Goal: Task Accomplishment & Management: Manage account settings

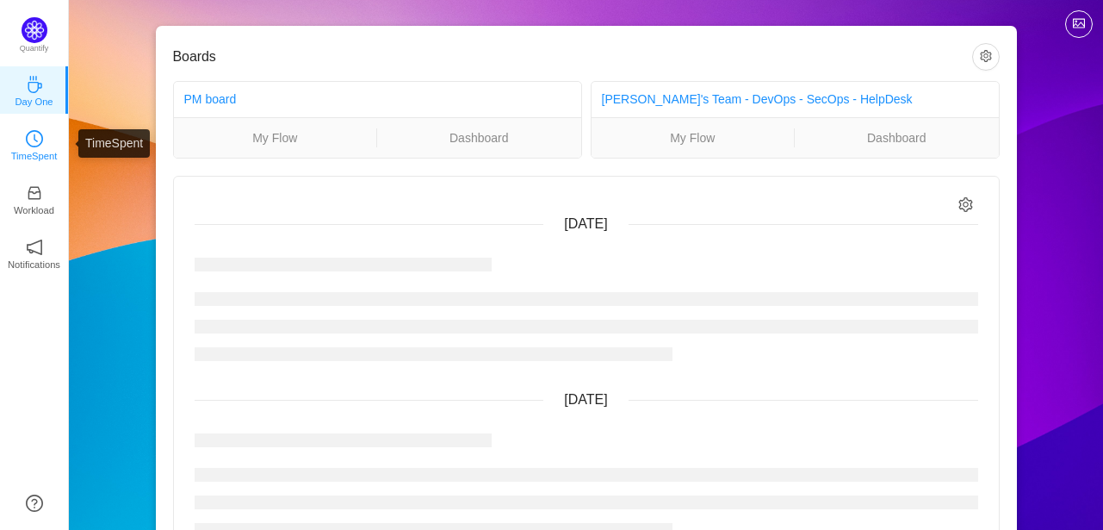
click at [14, 151] on p "TimeSpent" at bounding box center [34, 155] width 46 height 15
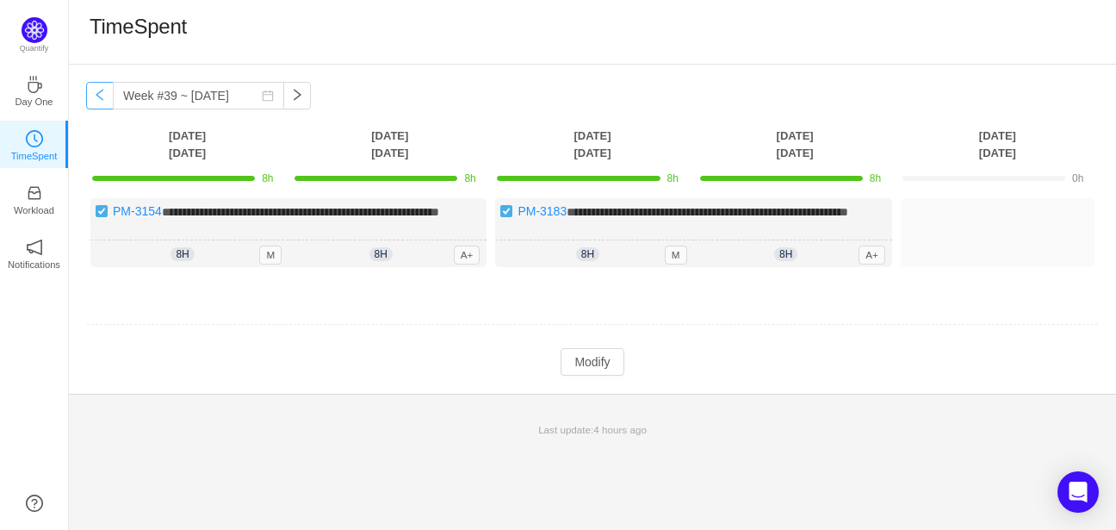
click at [96, 92] on button "button" at bounding box center [100, 96] width 28 height 28
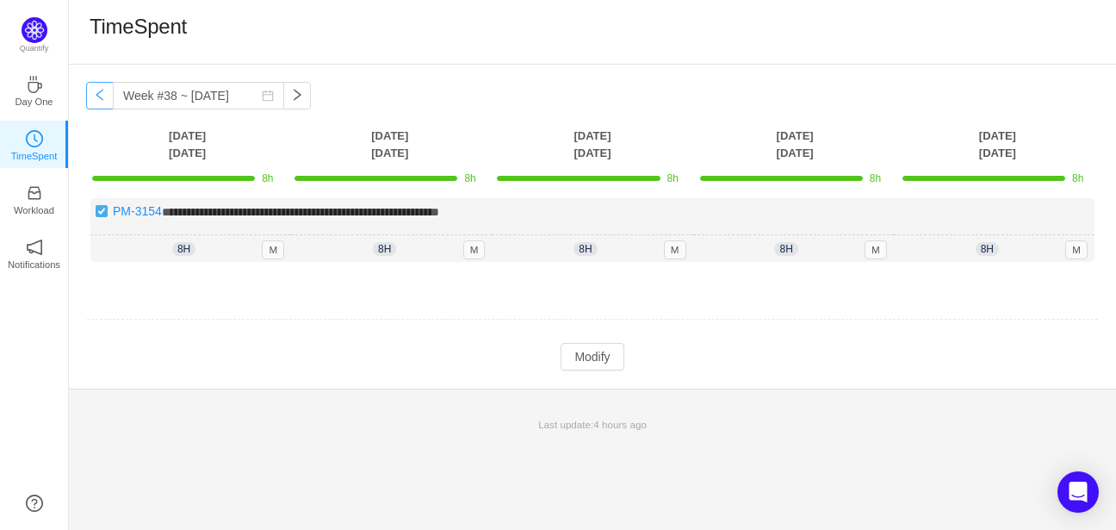
click at [102, 96] on button "button" at bounding box center [100, 96] width 28 height 28
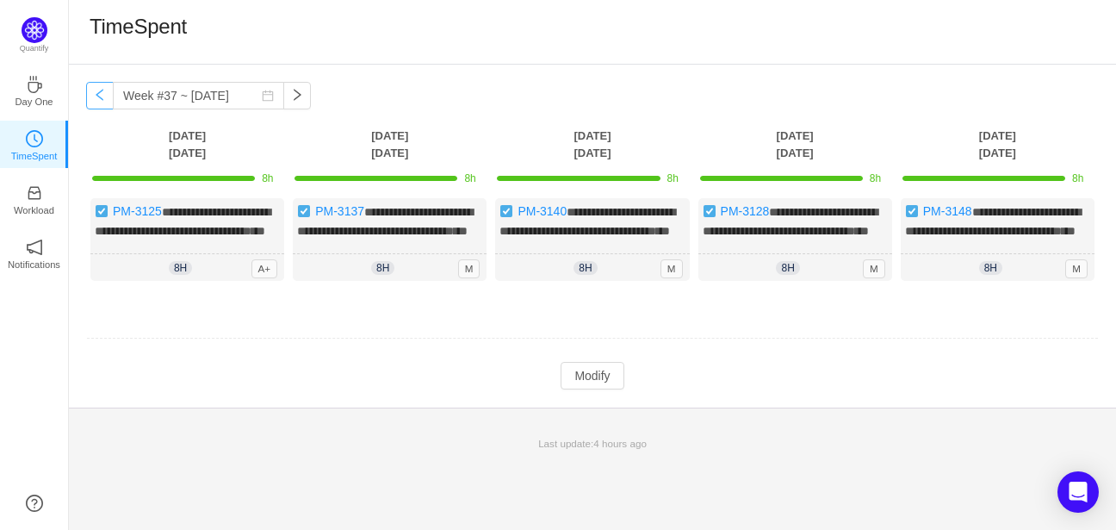
click at [102, 96] on button "button" at bounding box center [100, 96] width 28 height 28
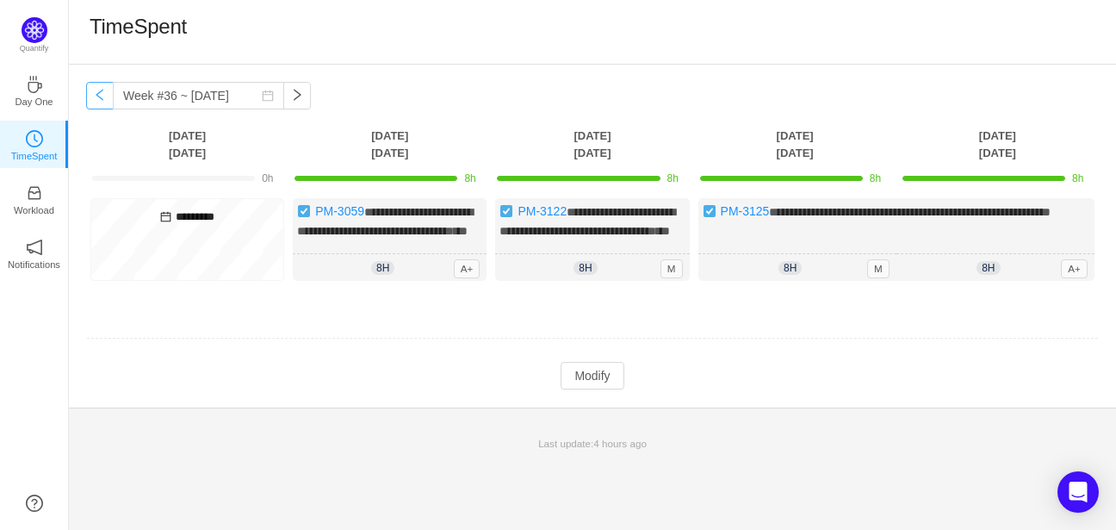
click at [102, 96] on button "button" at bounding box center [100, 96] width 28 height 28
type input "Week #35 ~ [DATE]"
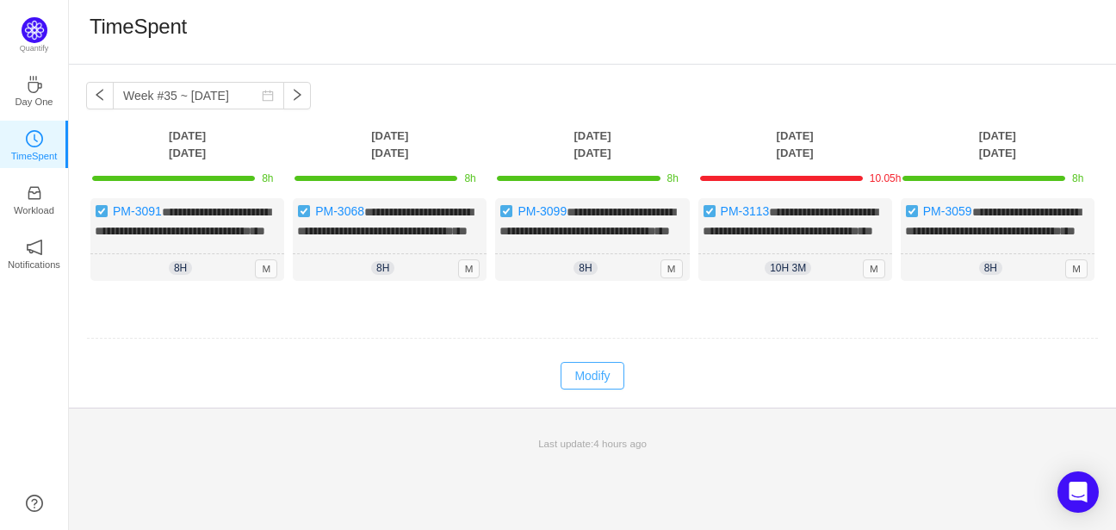
click at [610, 389] on button "Modify" at bounding box center [592, 376] width 63 height 28
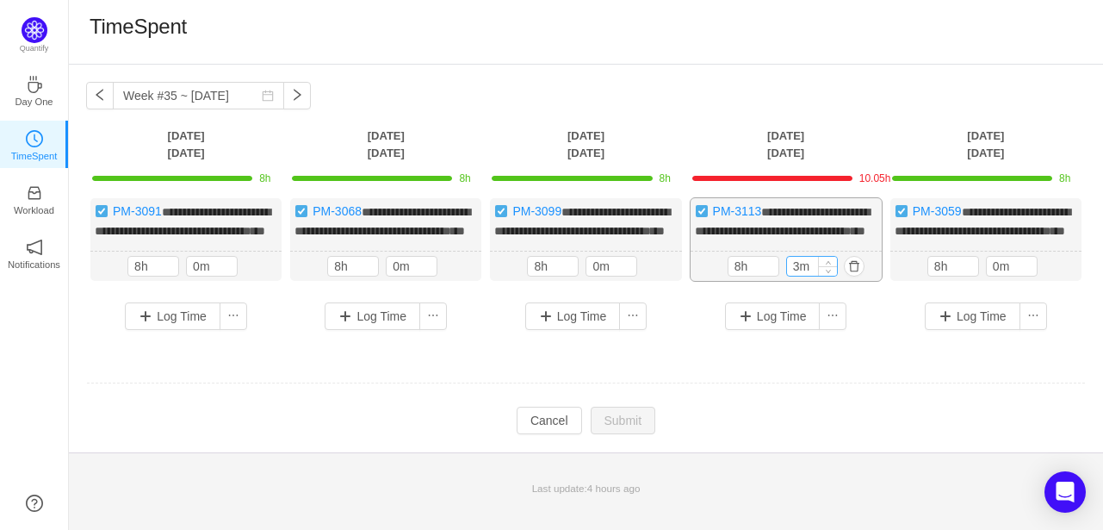
click at [797, 276] on input "3m" at bounding box center [812, 266] width 50 height 19
type input "0m"
click at [623, 436] on button "Submit" at bounding box center [623, 422] width 65 height 28
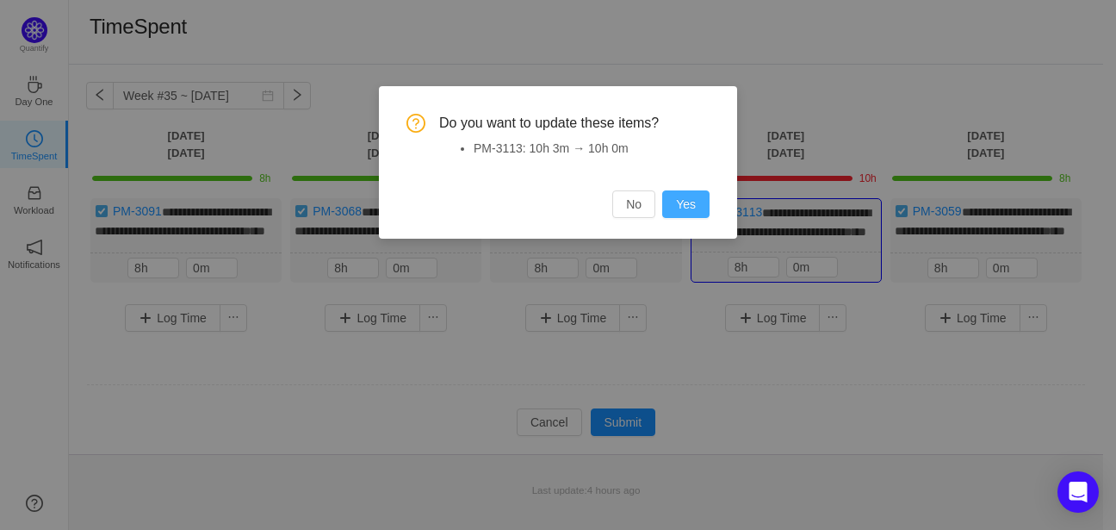
click at [703, 202] on button "Yes" at bounding box center [685, 204] width 47 height 28
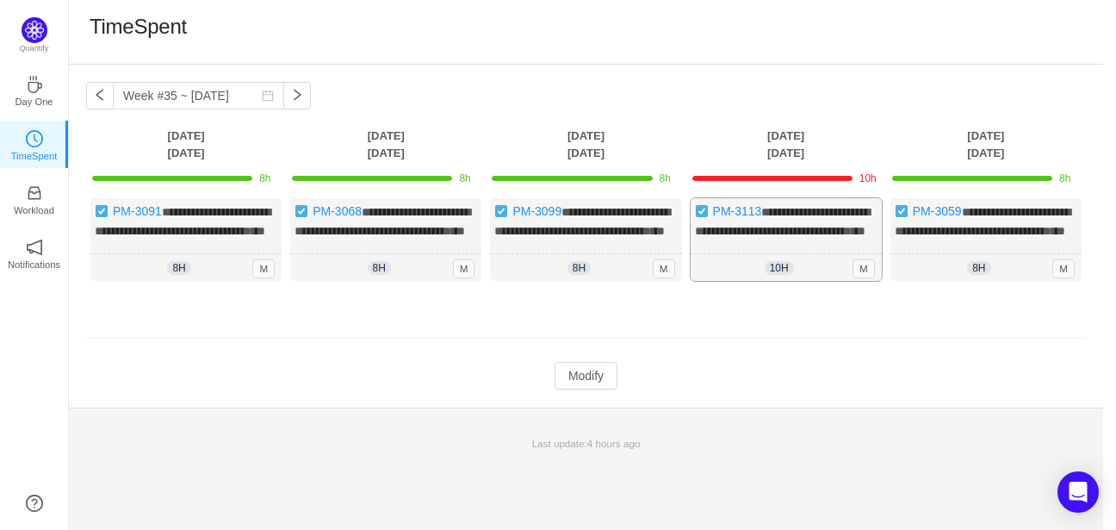
click at [823, 206] on span "**********" at bounding box center [783, 221] width 176 height 31
drag, startPoint x: 765, startPoint y: 208, endPoint x: 714, endPoint y: 212, distance: 51.0
click at [714, 212] on div "**********" at bounding box center [786, 239] width 191 height 83
copy div "PM-3113 *"
click at [584, 389] on button "Modify" at bounding box center [586, 376] width 63 height 28
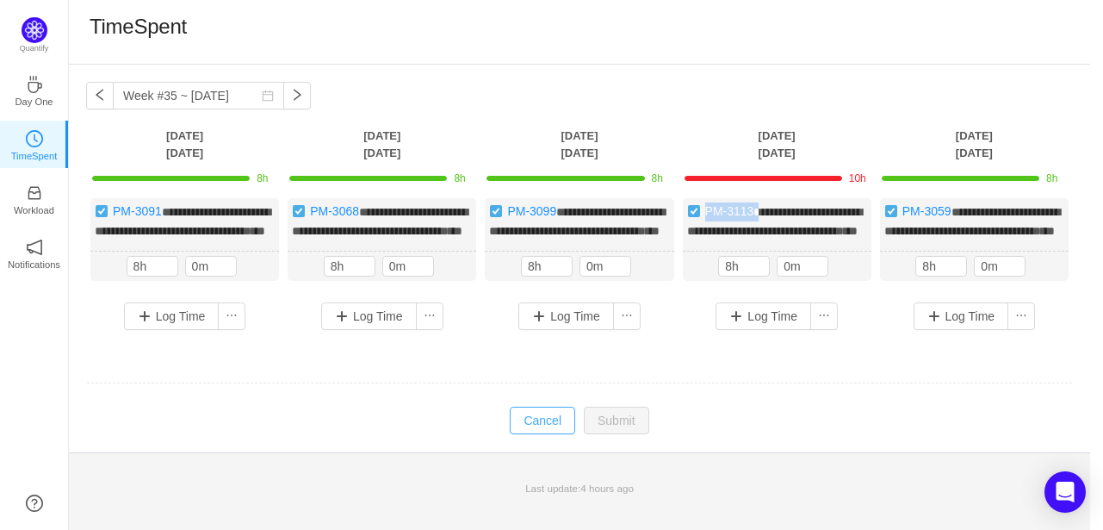
click at [548, 434] on button "Cancel" at bounding box center [542, 420] width 65 height 28
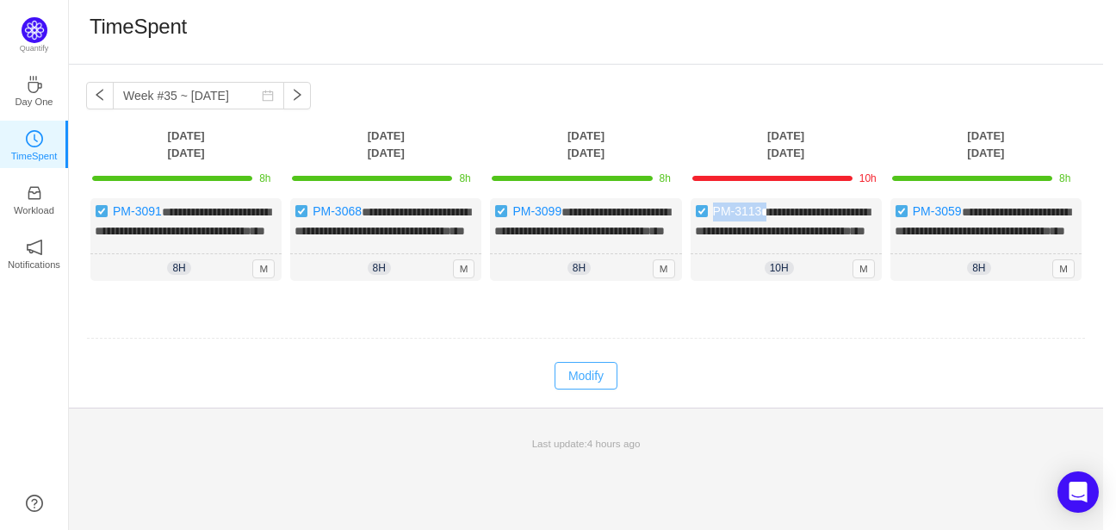
click at [603, 389] on button "Modify" at bounding box center [586, 376] width 63 height 28
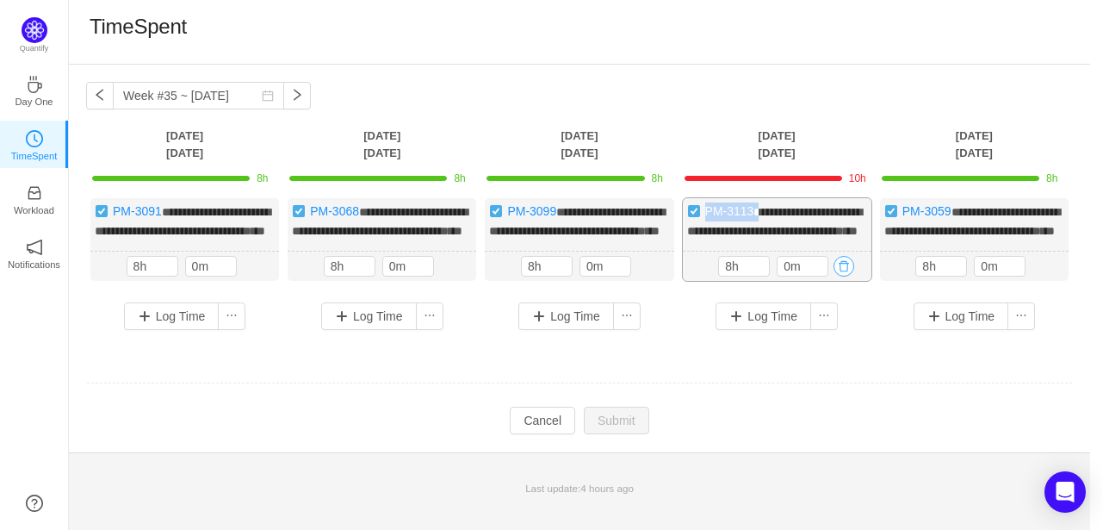
click at [839, 276] on button "button" at bounding box center [844, 266] width 21 height 21
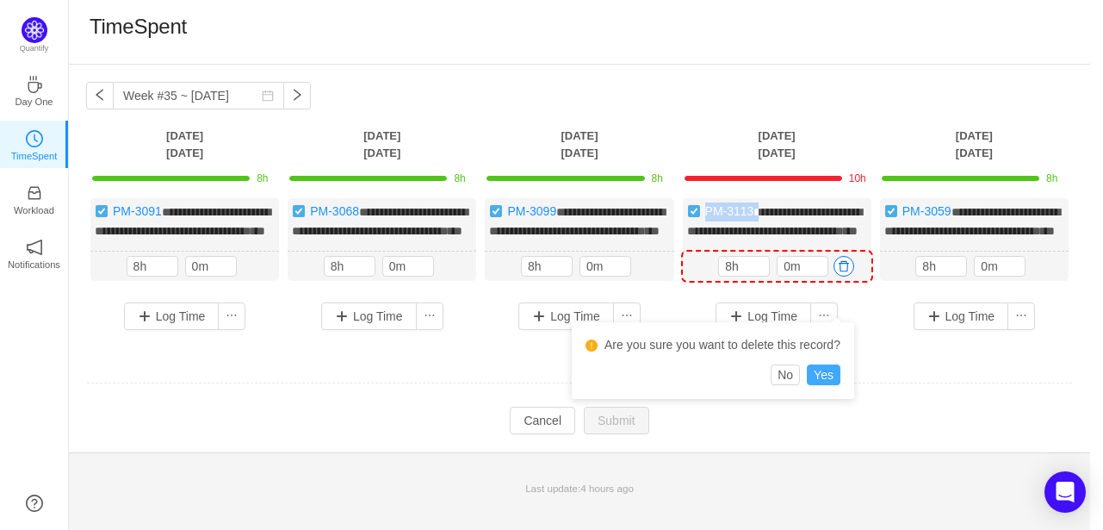
click at [834, 379] on button "Yes" at bounding box center [824, 374] width 34 height 21
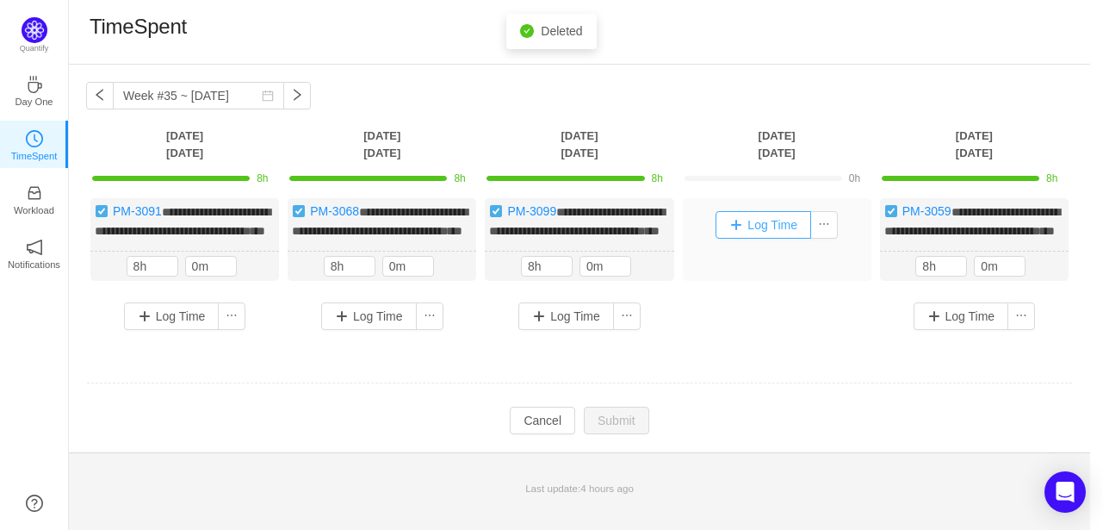
click at [765, 216] on button "Log Time" at bounding box center [764, 225] width 96 height 28
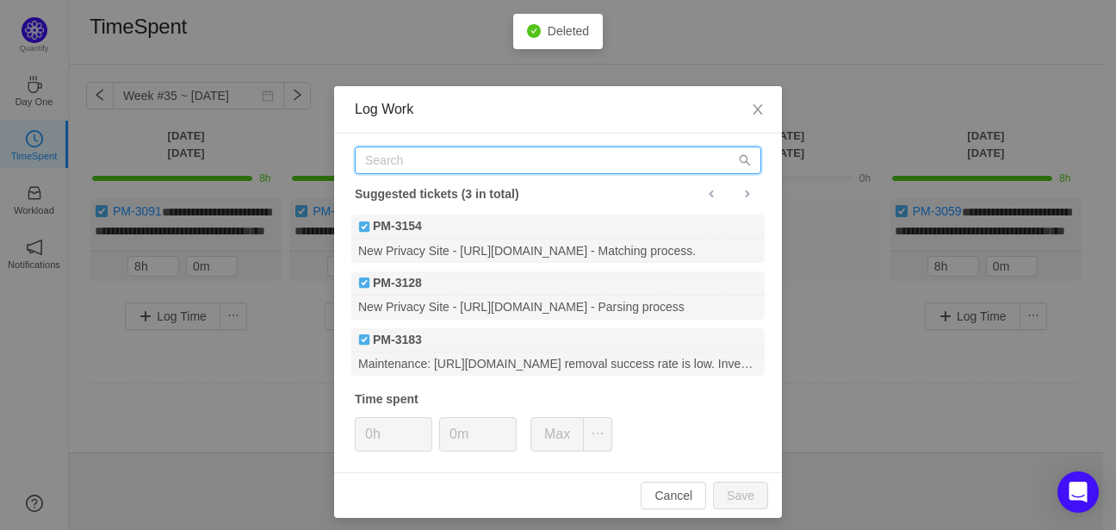
click at [457, 147] on input "text" at bounding box center [558, 160] width 406 height 28
paste input "PM-3113"
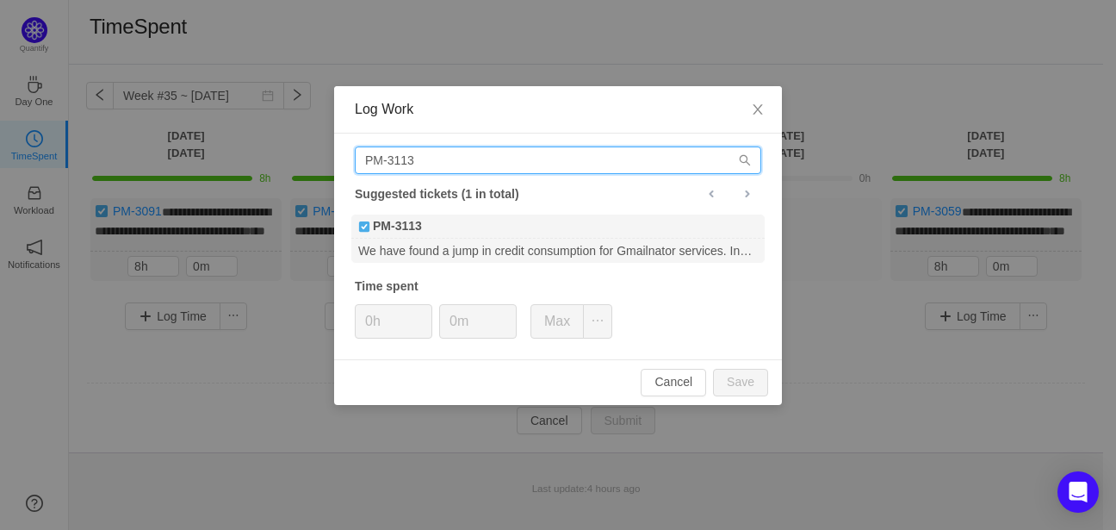
type input "PM-3113"
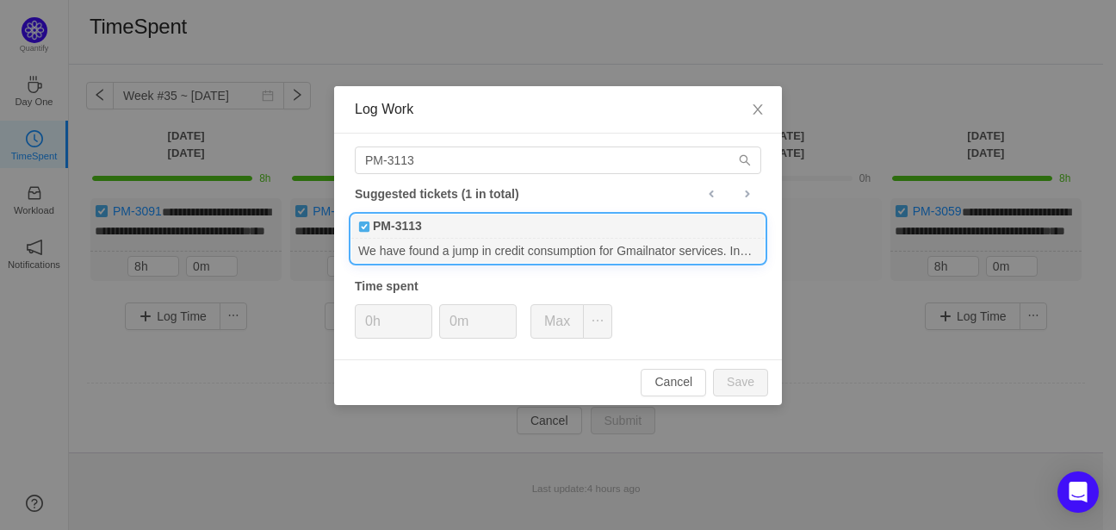
click at [472, 234] on div "PM-3113" at bounding box center [557, 226] width 413 height 24
click at [734, 378] on button "Save" at bounding box center [740, 383] width 55 height 28
type input "0h"
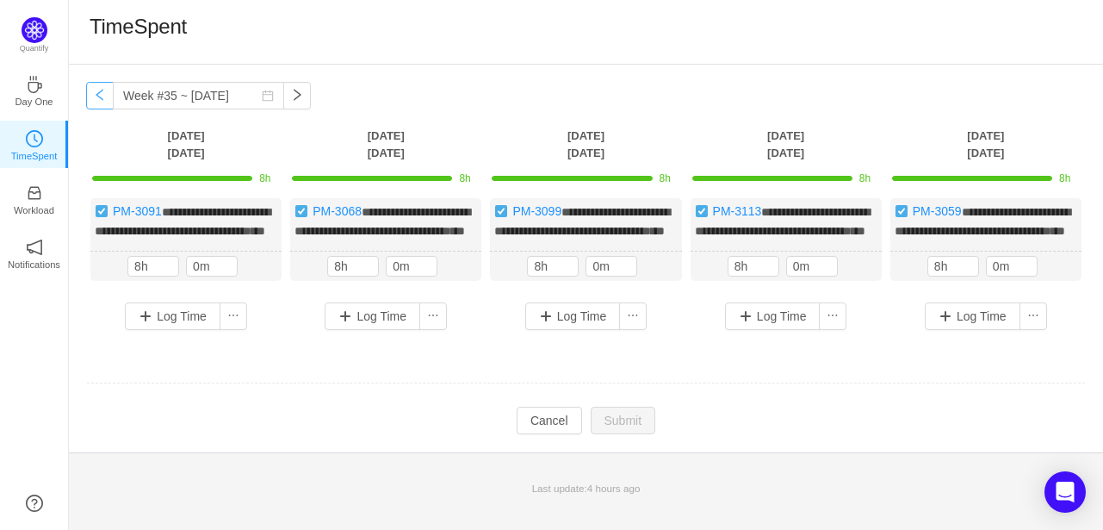
click at [97, 92] on button "button" at bounding box center [100, 96] width 28 height 28
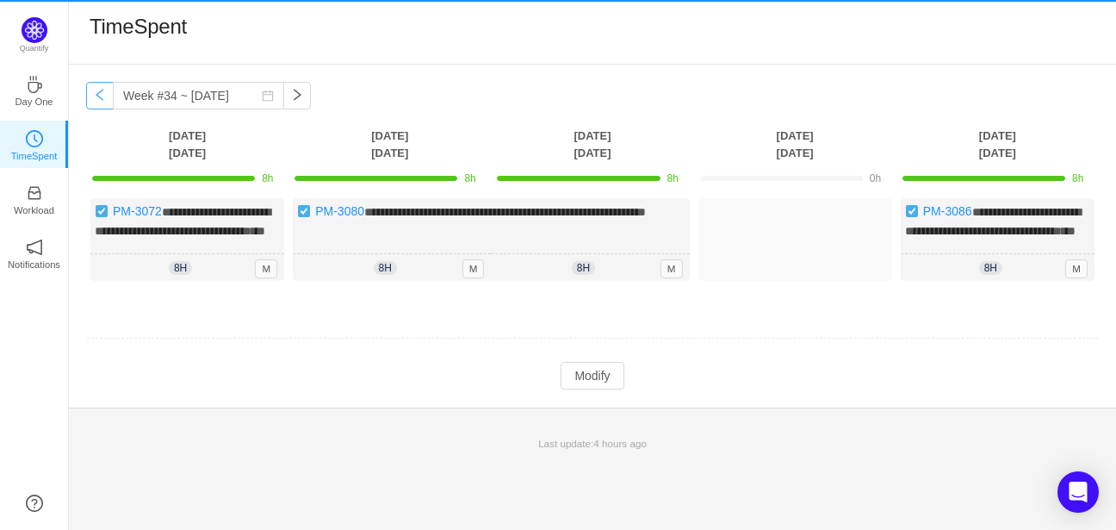
click at [97, 92] on button "button" at bounding box center [100, 96] width 28 height 28
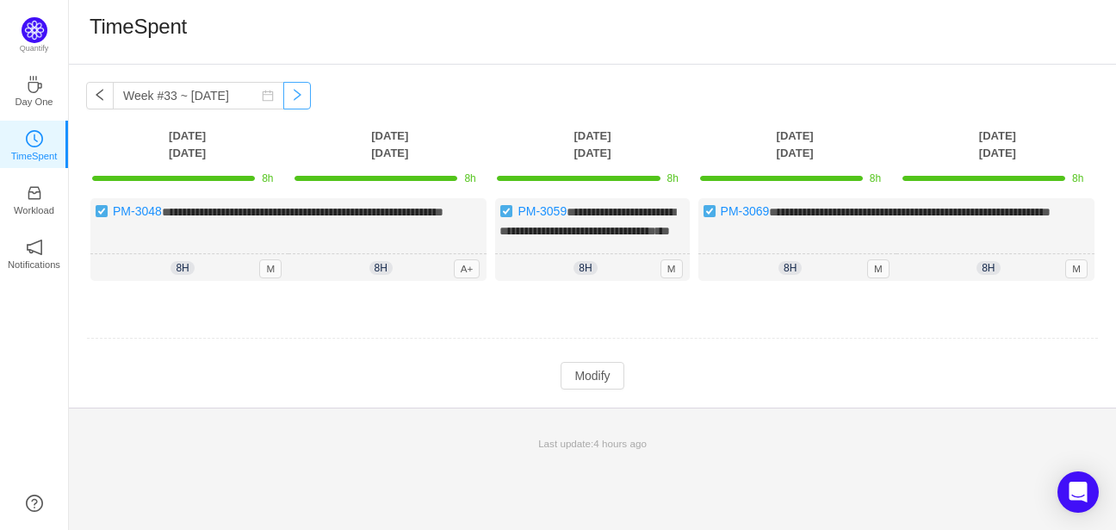
click at [283, 104] on button "button" at bounding box center [297, 96] width 28 height 28
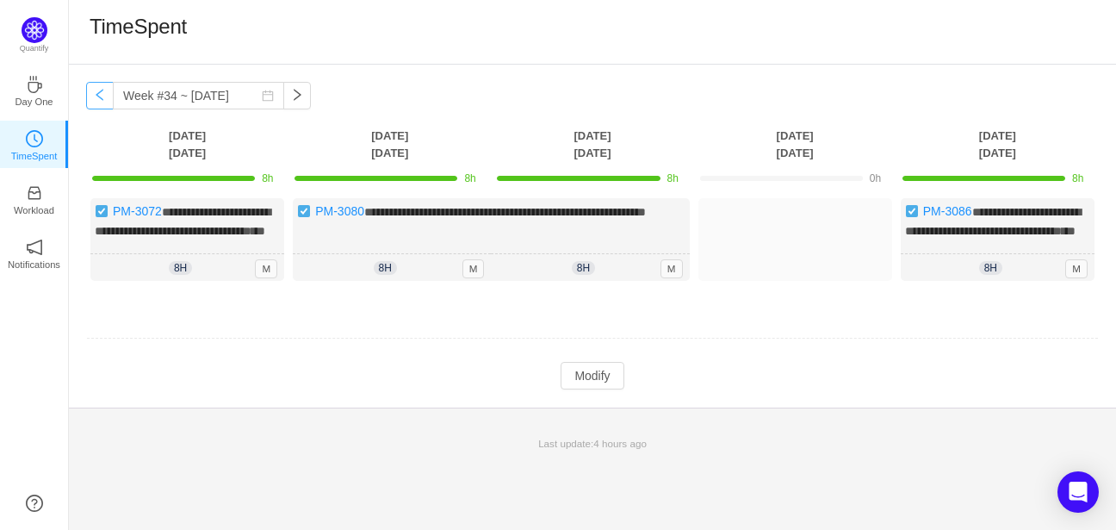
click at [103, 93] on button "button" at bounding box center [100, 96] width 28 height 28
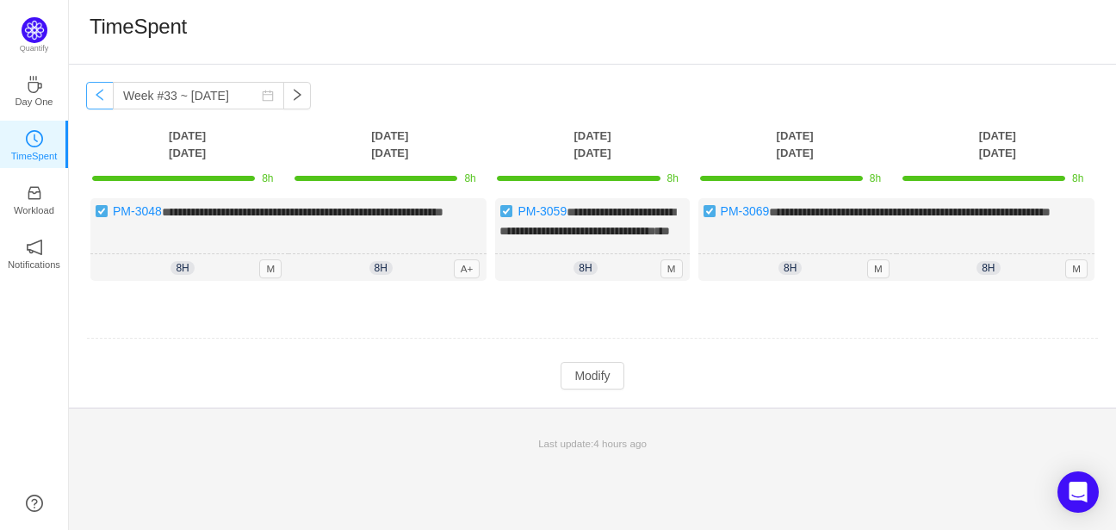
click at [101, 94] on button "button" at bounding box center [100, 96] width 28 height 28
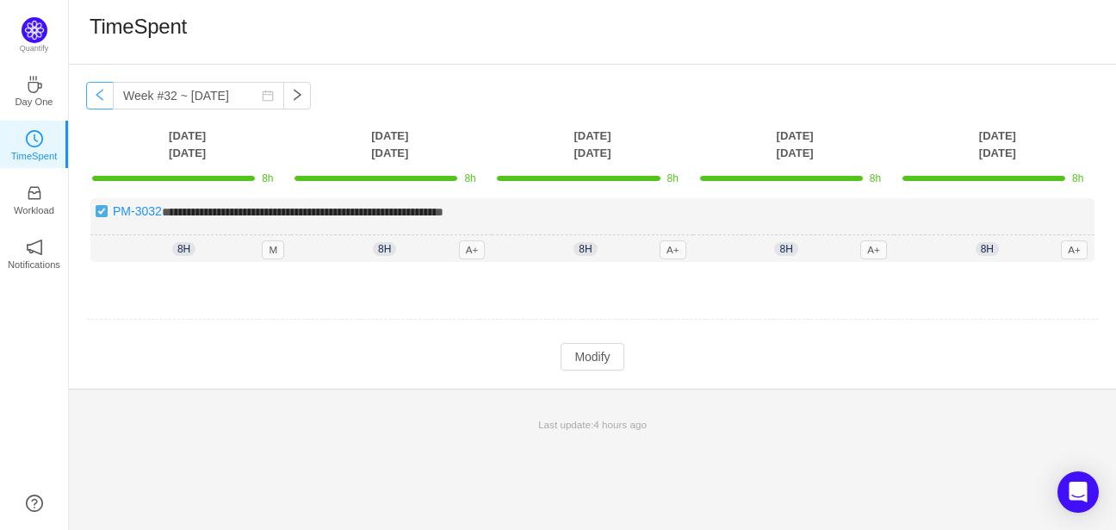
click at [100, 98] on button "button" at bounding box center [100, 96] width 28 height 28
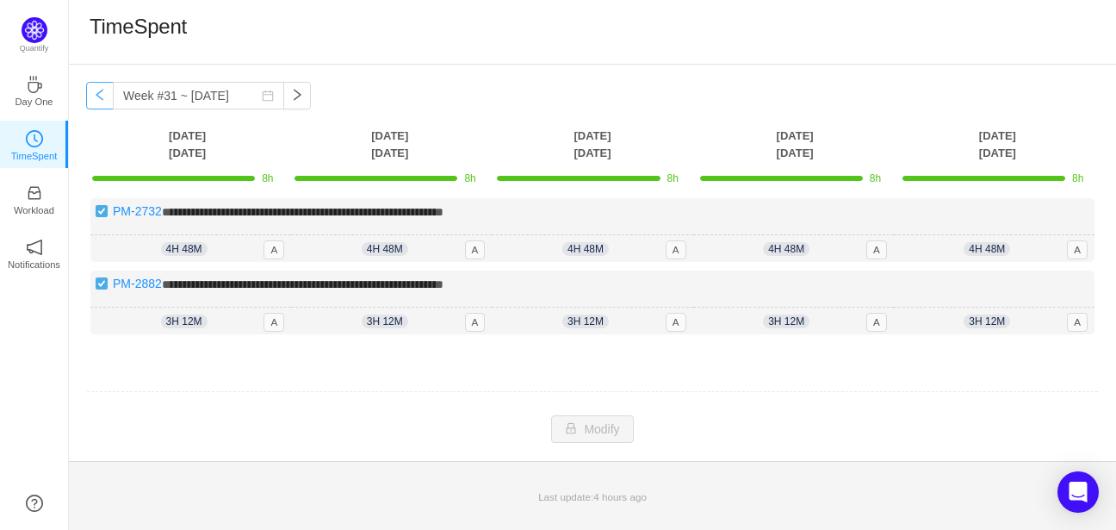
click at [98, 98] on button "button" at bounding box center [100, 96] width 28 height 28
click at [283, 97] on button "button" at bounding box center [297, 96] width 28 height 28
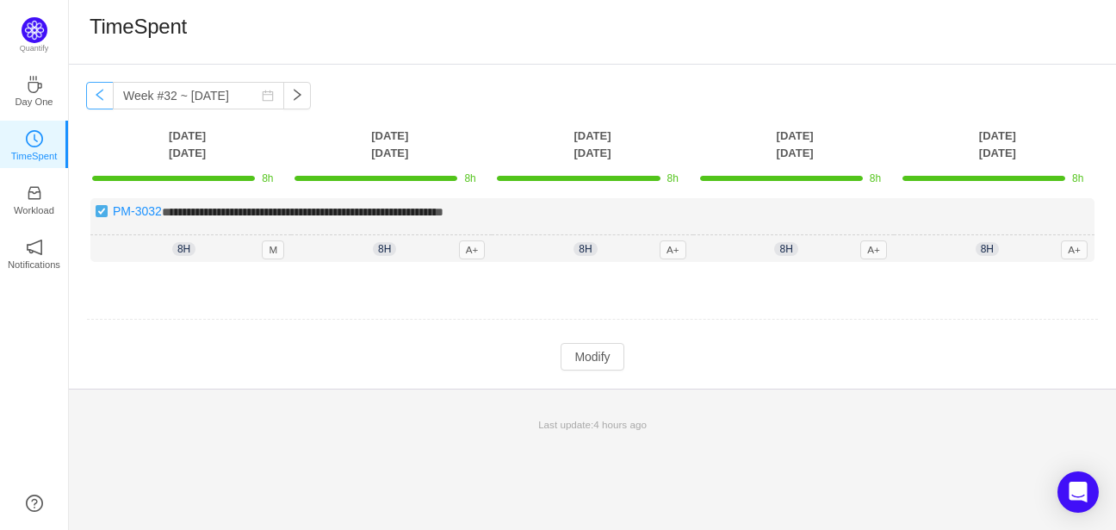
click at [100, 94] on button "button" at bounding box center [100, 96] width 28 height 28
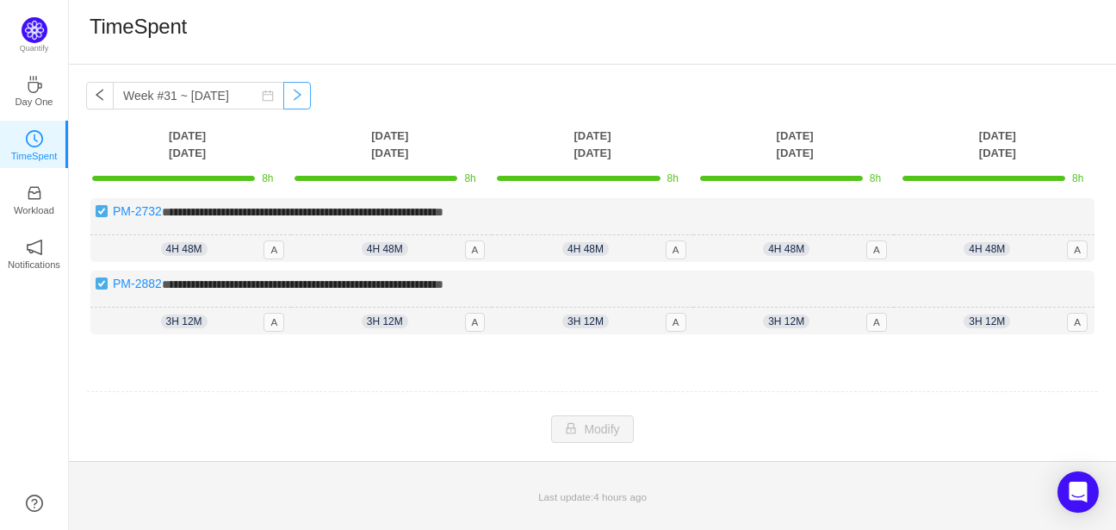
click at [283, 94] on button "button" at bounding box center [297, 96] width 28 height 28
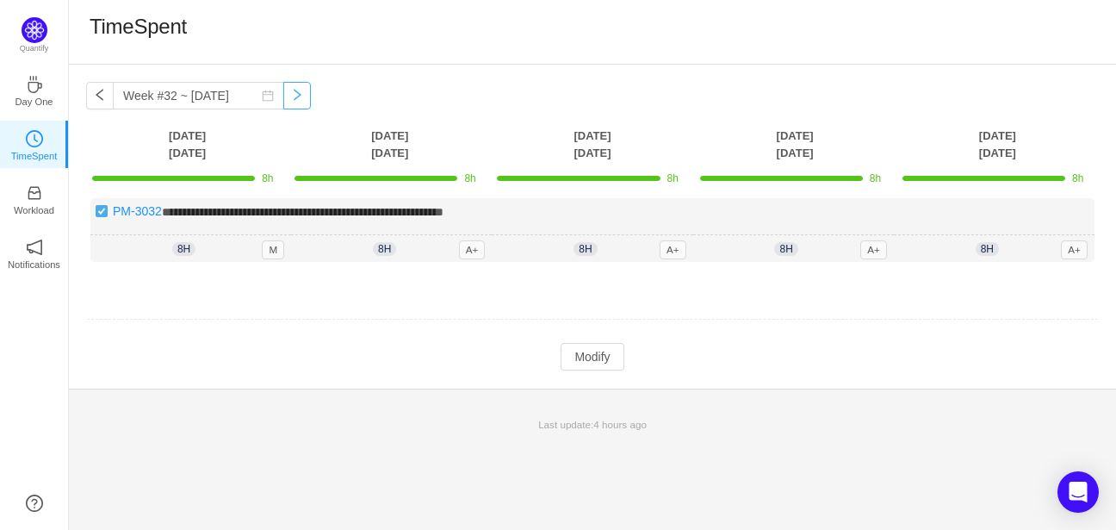
click at [283, 93] on button "button" at bounding box center [297, 96] width 28 height 28
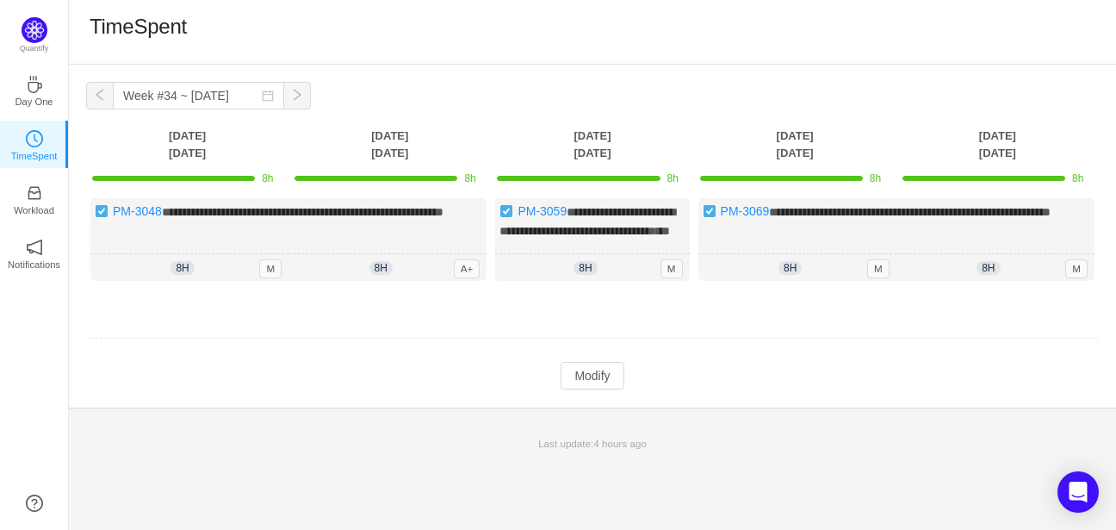
click at [283, 93] on button "button" at bounding box center [297, 96] width 28 height 28
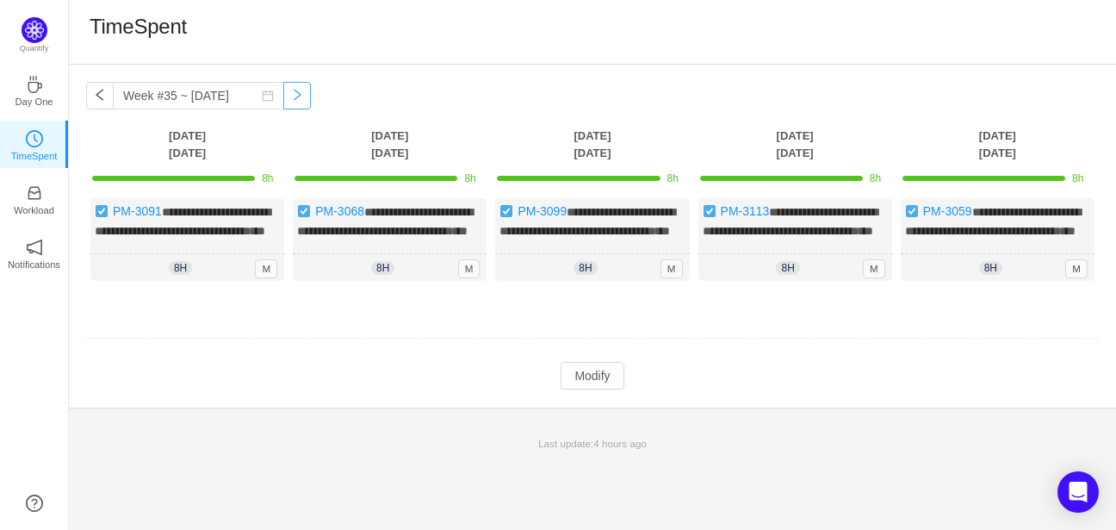
click at [283, 93] on button "button" at bounding box center [297, 96] width 28 height 28
type input "Week #36 ~ [DATE]"
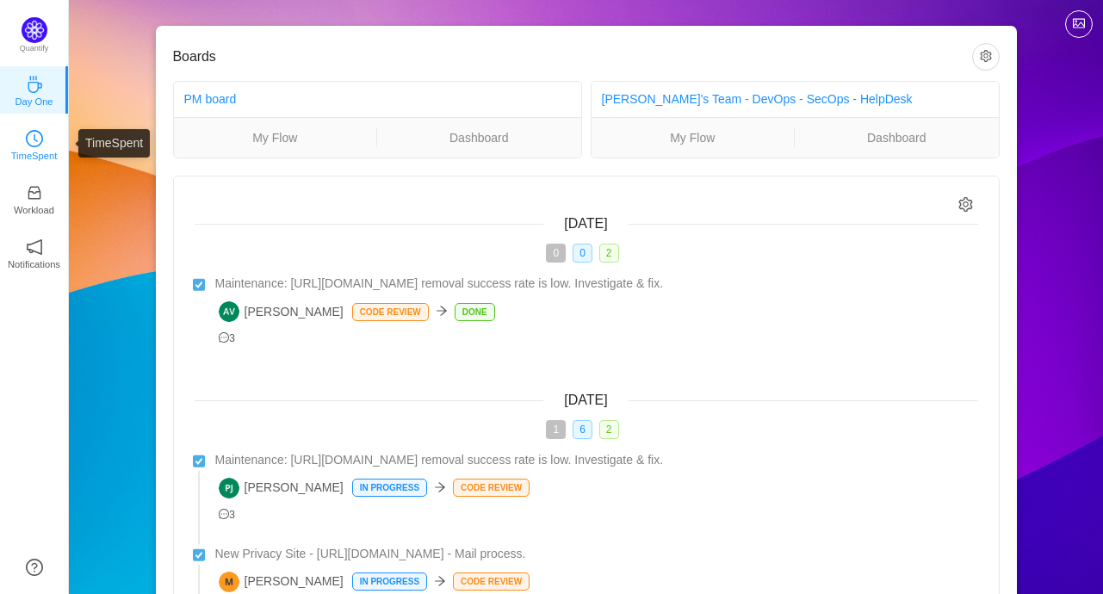
click at [24, 149] on p "TimeSpent" at bounding box center [34, 155] width 46 height 15
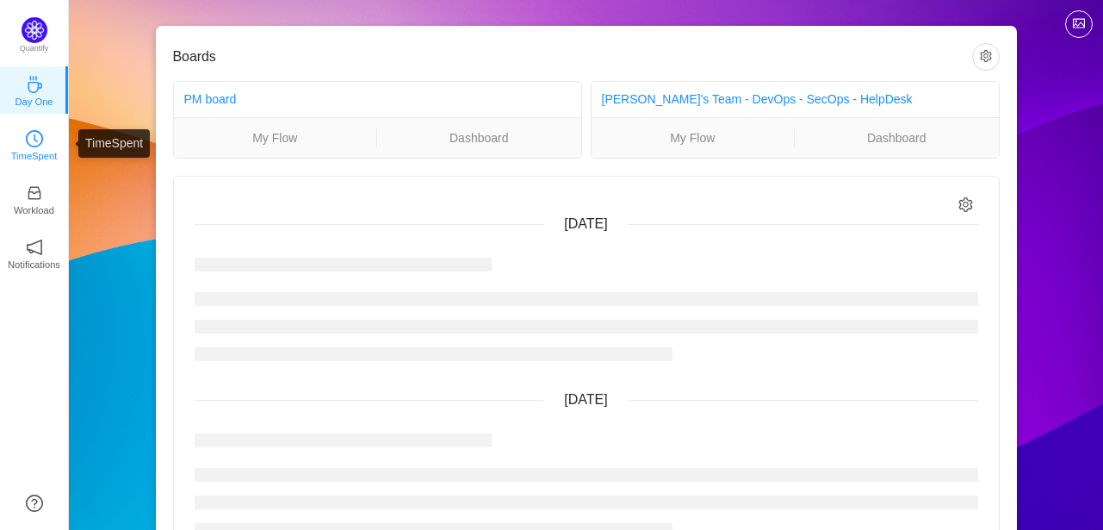
click at [36, 141] on icon "icon: clock-circle" at bounding box center [36, 138] width 4 height 8
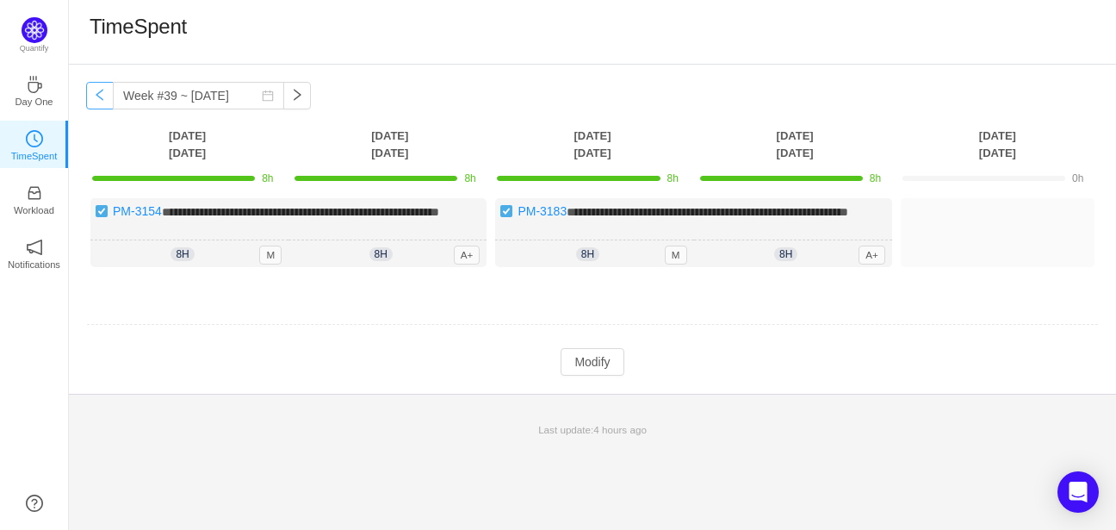
click at [100, 99] on button "button" at bounding box center [100, 96] width 28 height 28
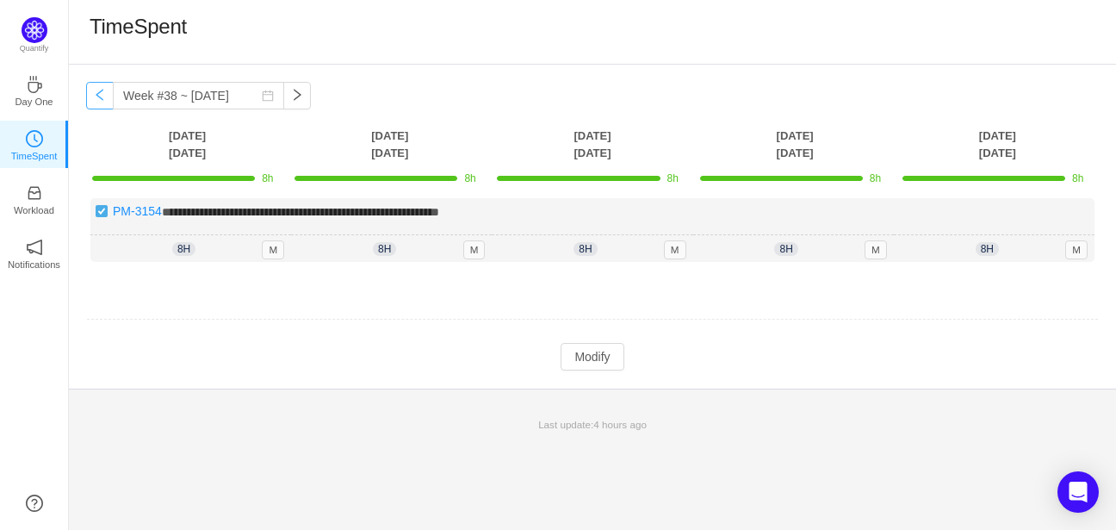
click at [101, 99] on button "button" at bounding box center [100, 96] width 28 height 28
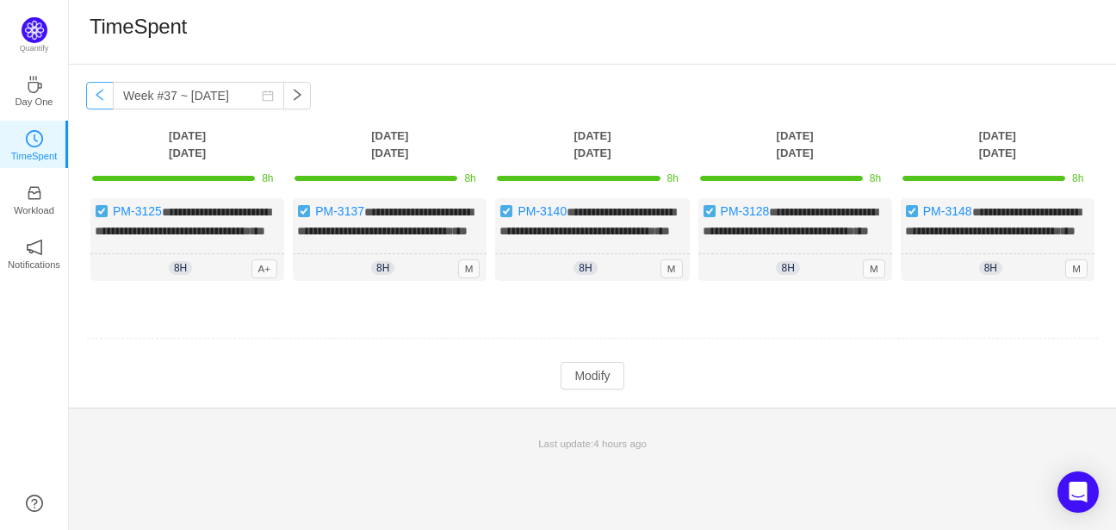
click at [104, 100] on button "button" at bounding box center [100, 96] width 28 height 28
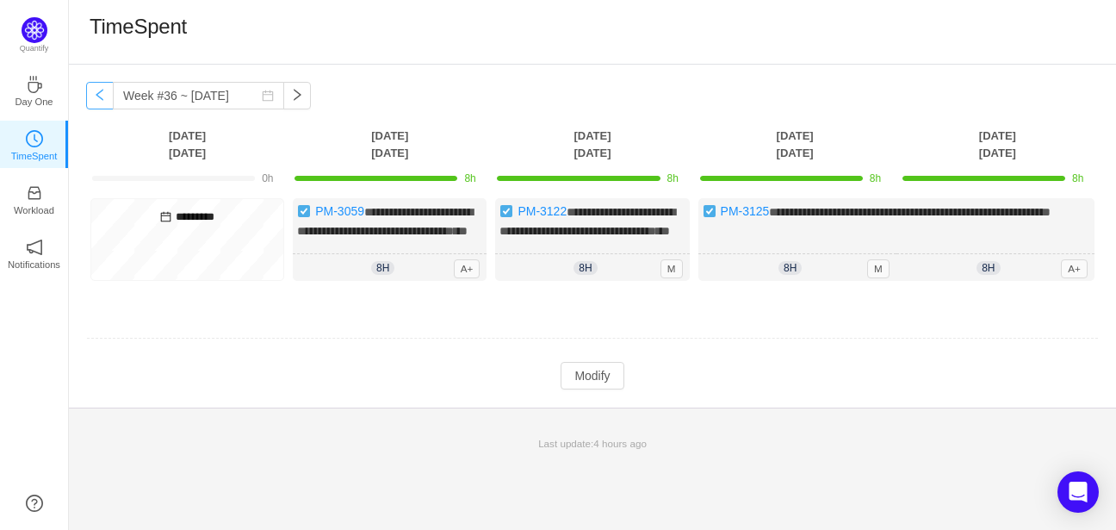
click at [106, 101] on button "button" at bounding box center [100, 96] width 28 height 28
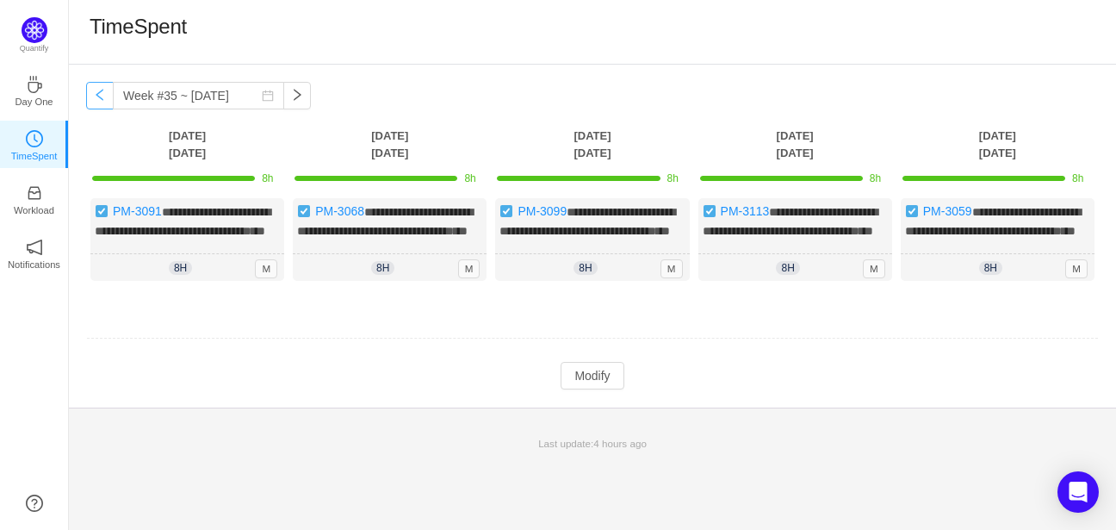
click at [106, 101] on button "button" at bounding box center [100, 96] width 28 height 28
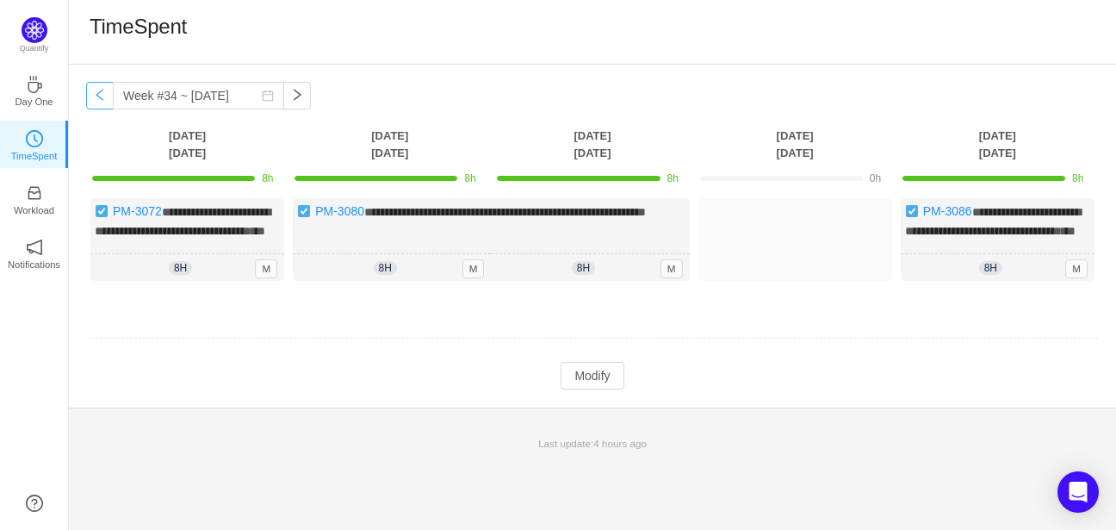
click at [106, 101] on button "button" at bounding box center [100, 96] width 28 height 28
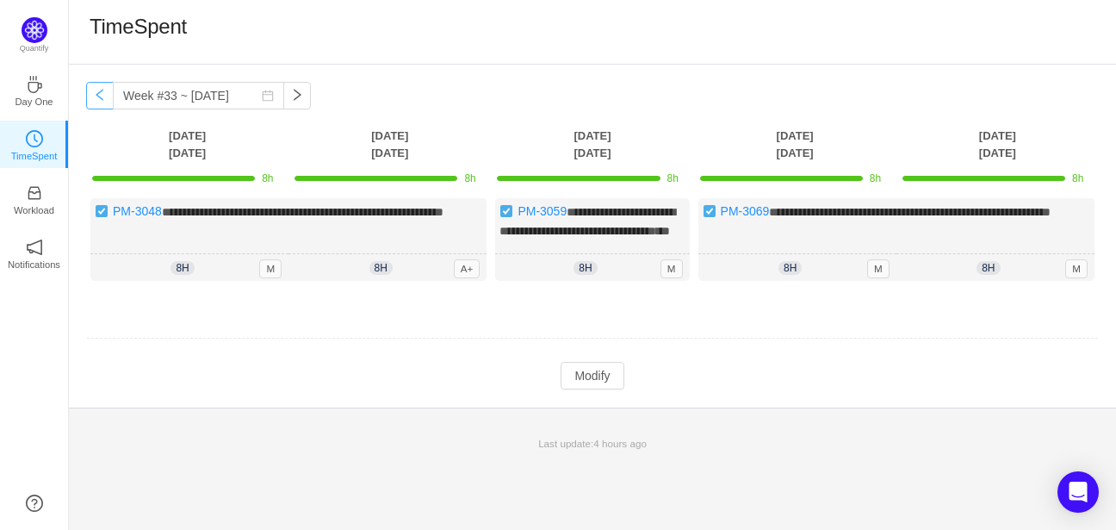
click at [106, 101] on button "button" at bounding box center [100, 96] width 28 height 28
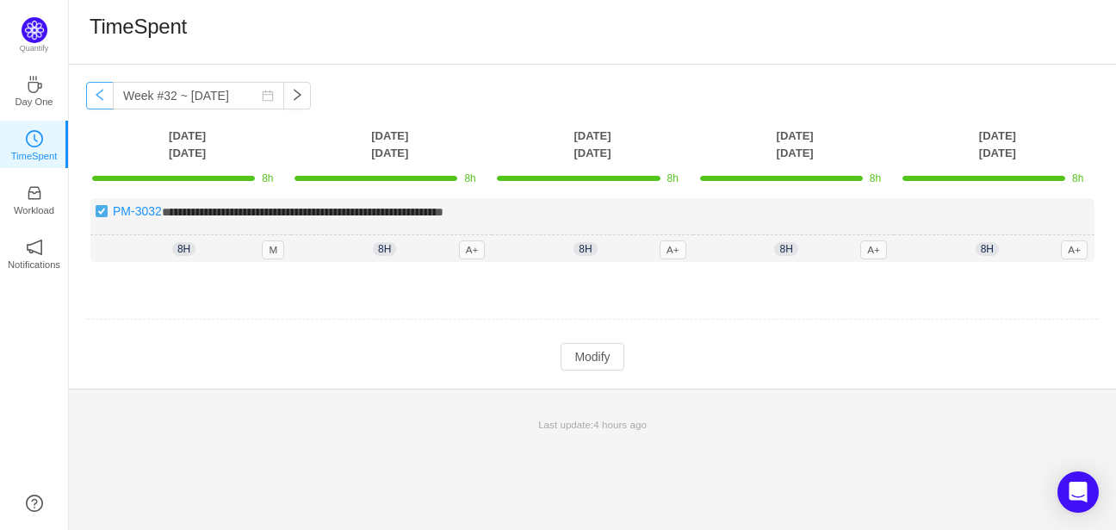
click at [106, 101] on button "button" at bounding box center [100, 96] width 28 height 28
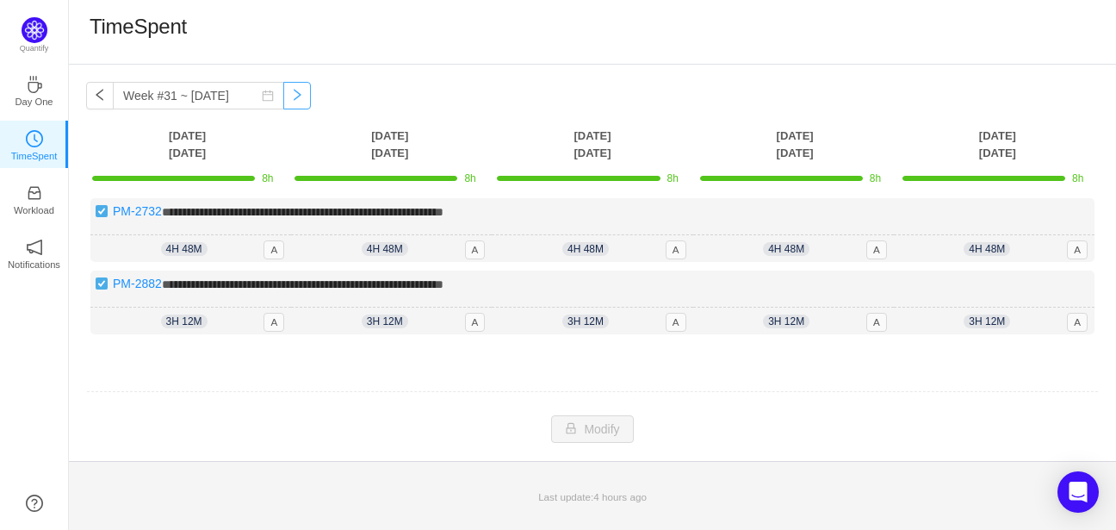
click at [283, 96] on button "button" at bounding box center [297, 96] width 28 height 28
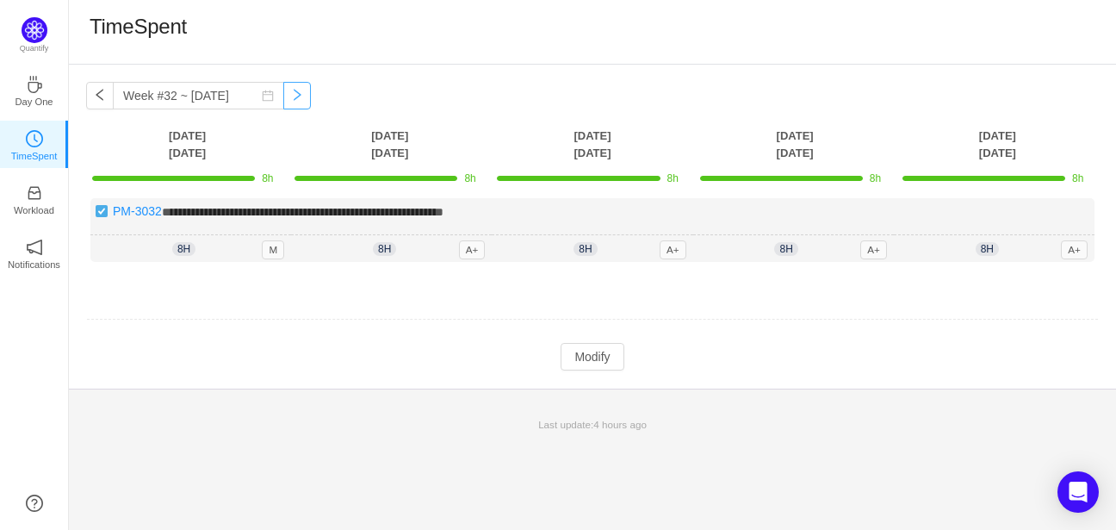
click at [283, 106] on button "button" at bounding box center [297, 96] width 28 height 28
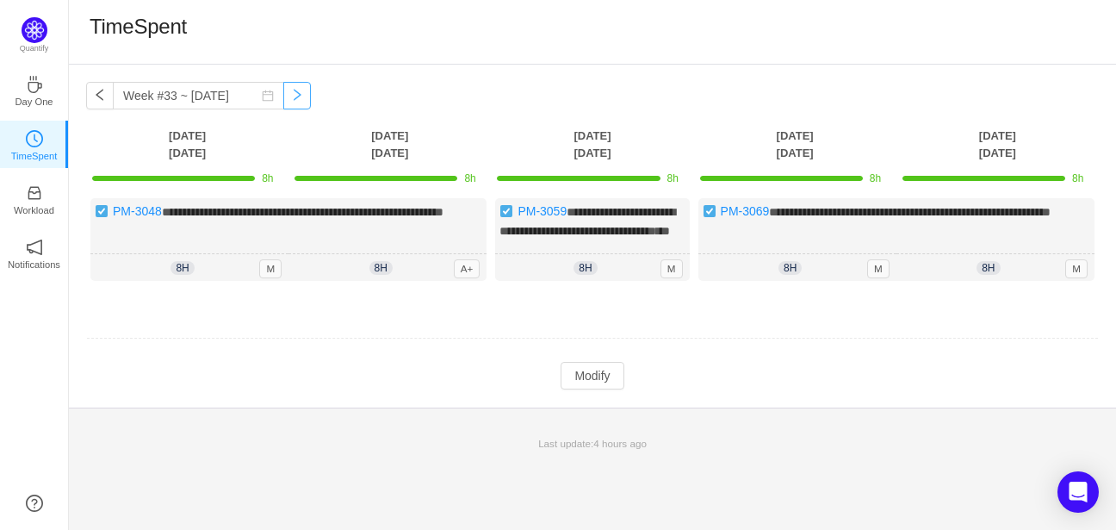
click at [283, 95] on button "button" at bounding box center [297, 96] width 28 height 28
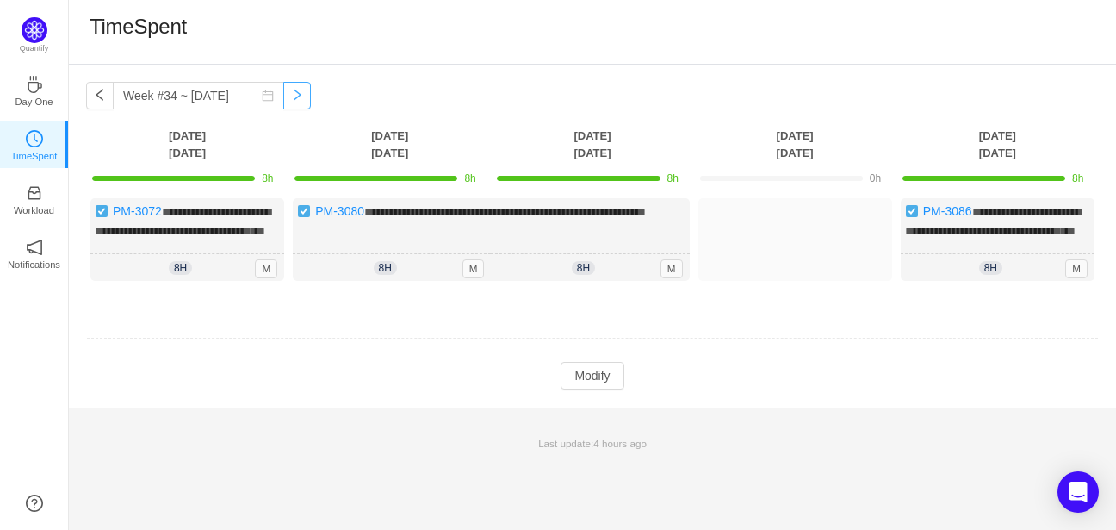
click at [283, 97] on button "button" at bounding box center [297, 96] width 28 height 28
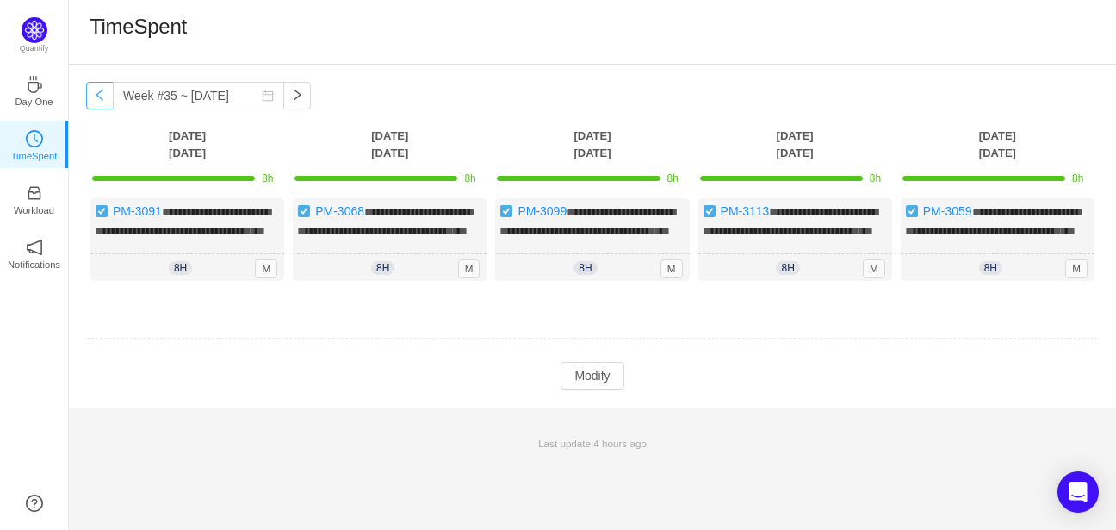
click at [110, 100] on button "button" at bounding box center [100, 96] width 28 height 28
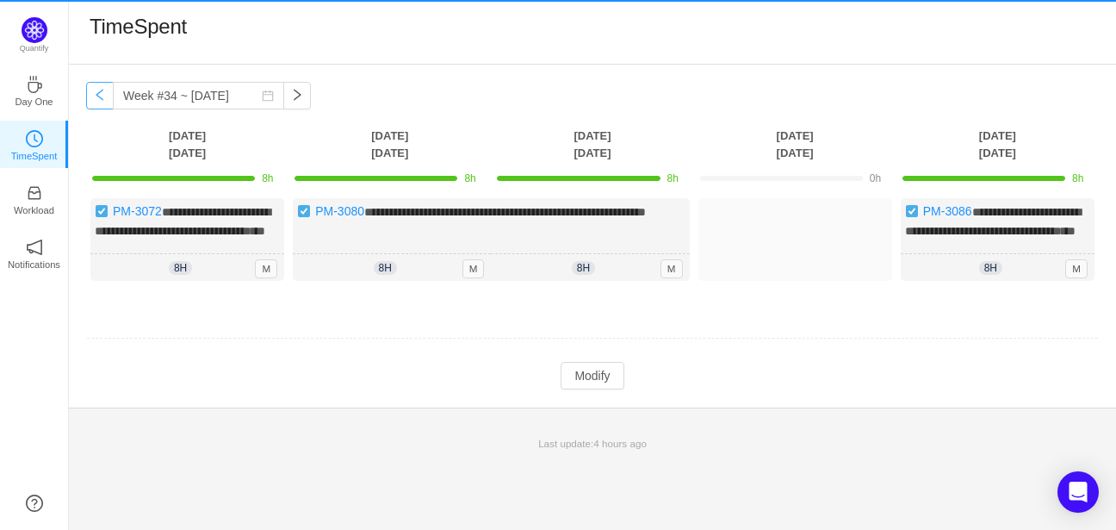
click at [102, 101] on button "button" at bounding box center [100, 96] width 28 height 28
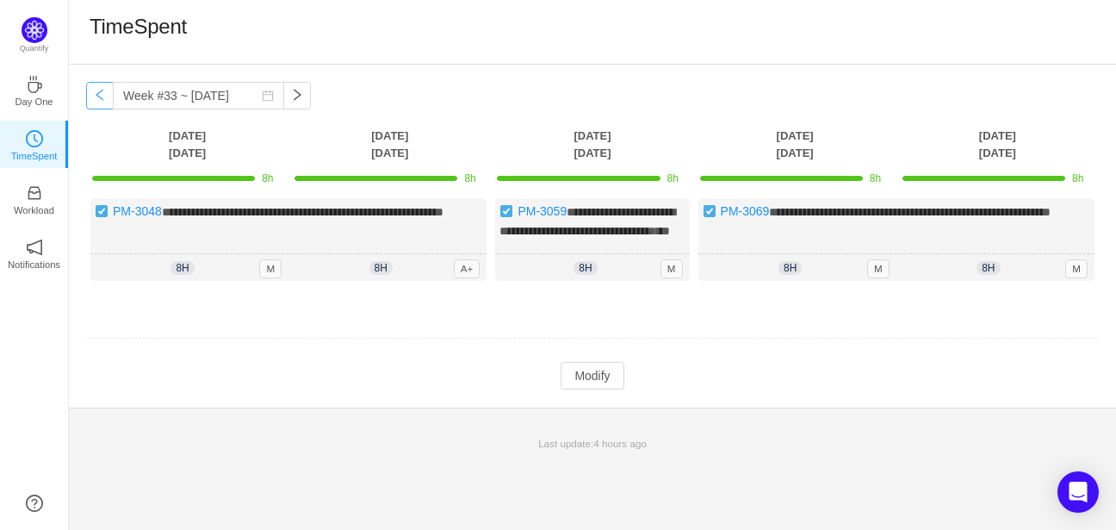
click at [102, 101] on button "button" at bounding box center [100, 96] width 28 height 28
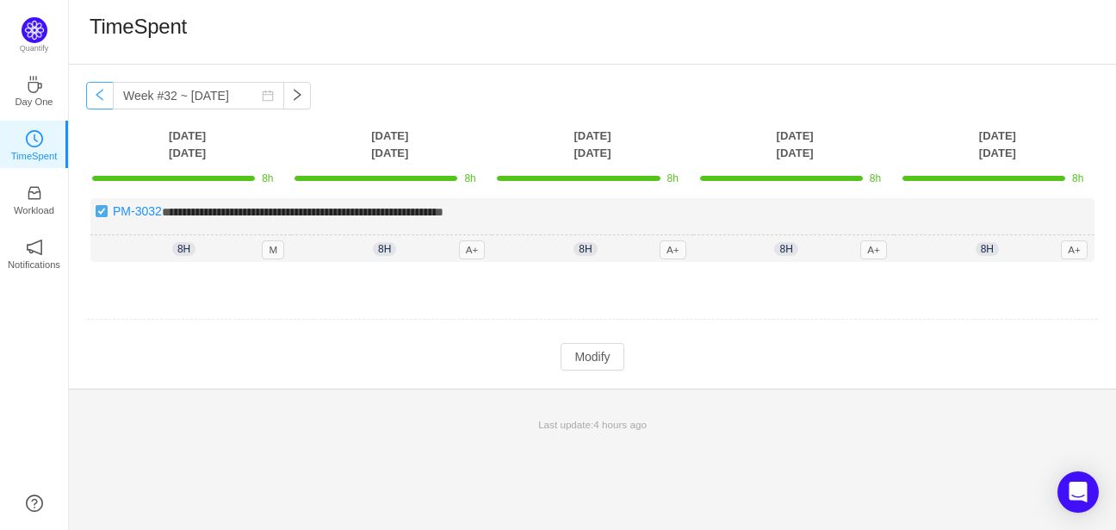
click at [102, 101] on button "button" at bounding box center [100, 96] width 28 height 28
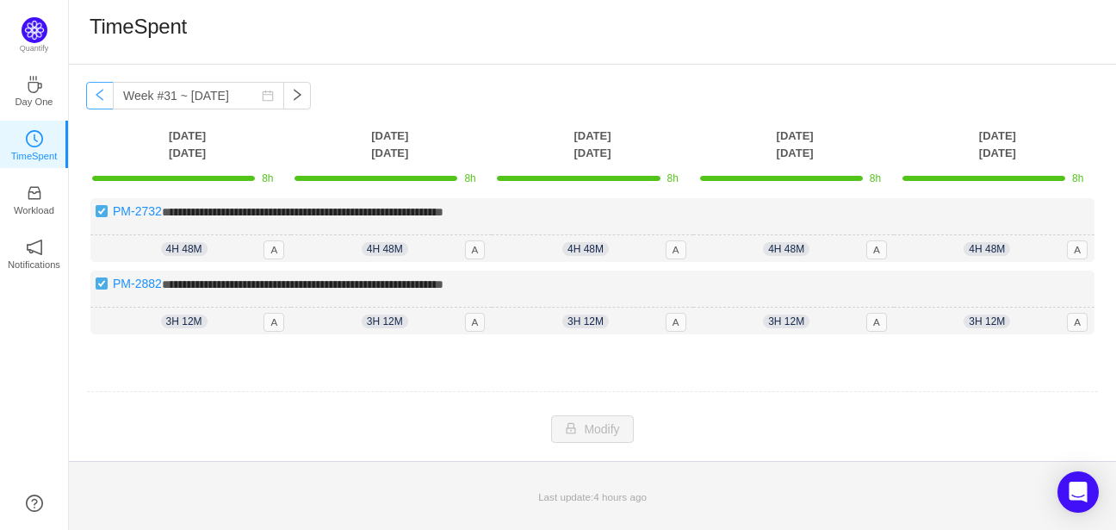
click at [102, 101] on button "button" at bounding box center [100, 96] width 28 height 28
type input "Week #30 ~ [DATE]"
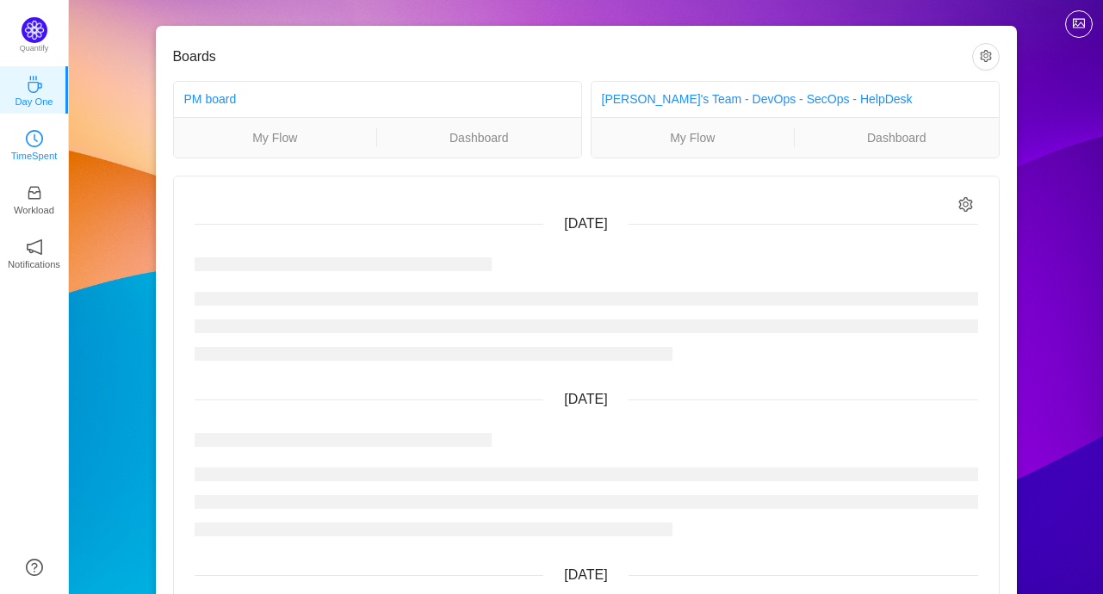
click at [39, 139] on icon "icon: clock-circle" at bounding box center [34, 138] width 17 height 17
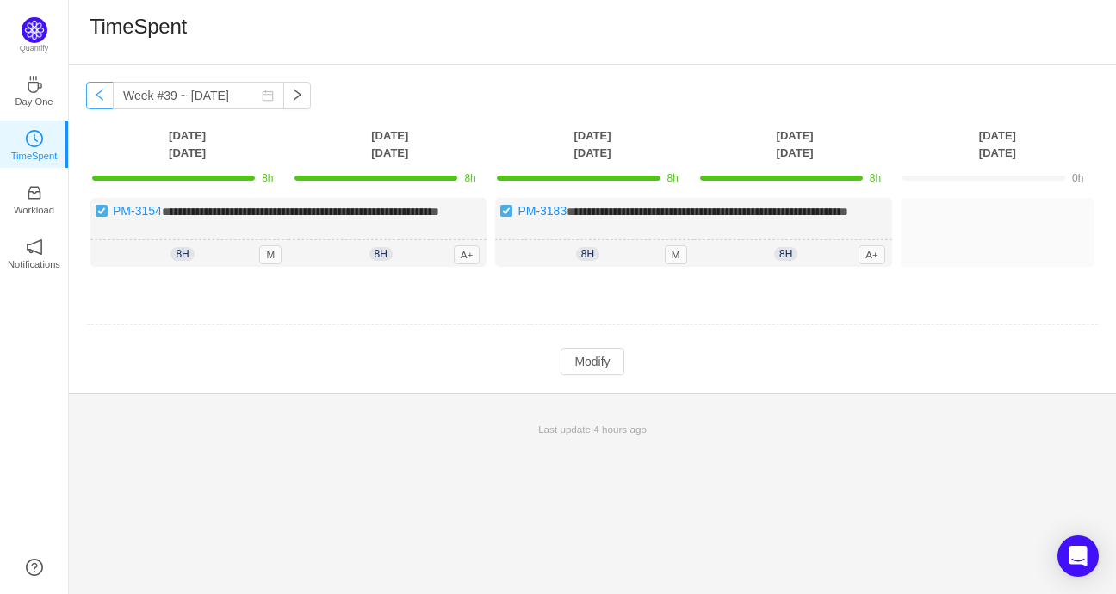
click at [102, 97] on button "button" at bounding box center [100, 96] width 28 height 28
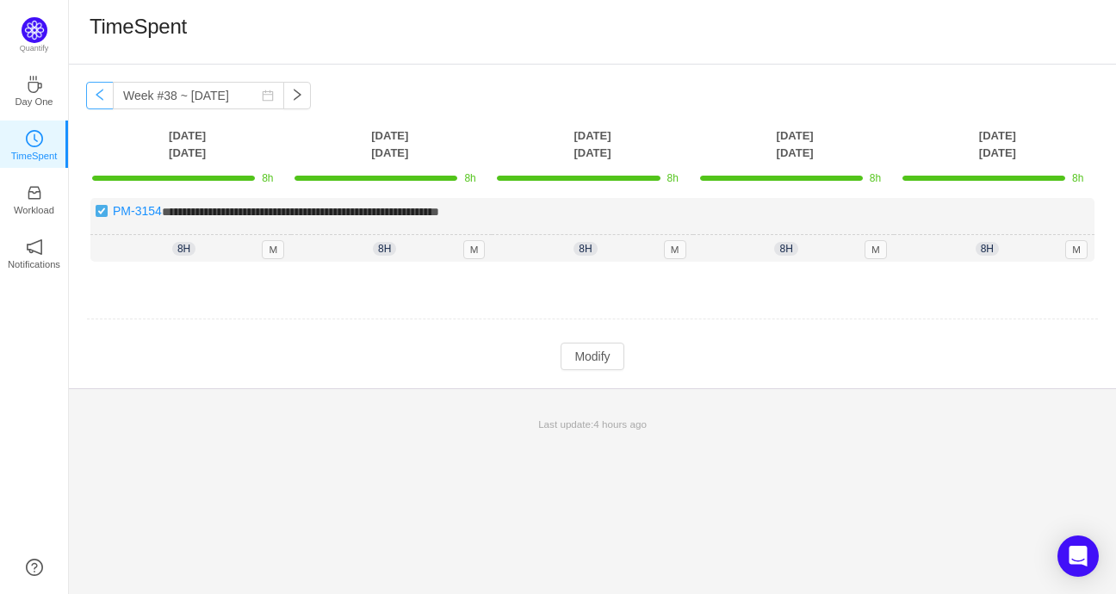
click at [102, 97] on button "button" at bounding box center [100, 96] width 28 height 28
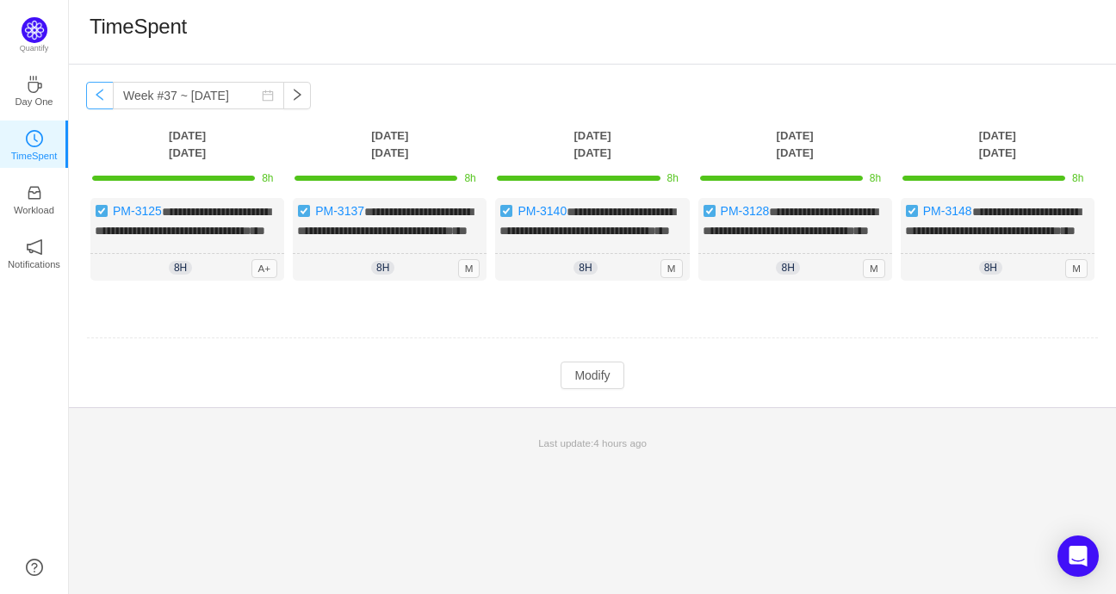
click at [105, 98] on button "button" at bounding box center [100, 96] width 28 height 28
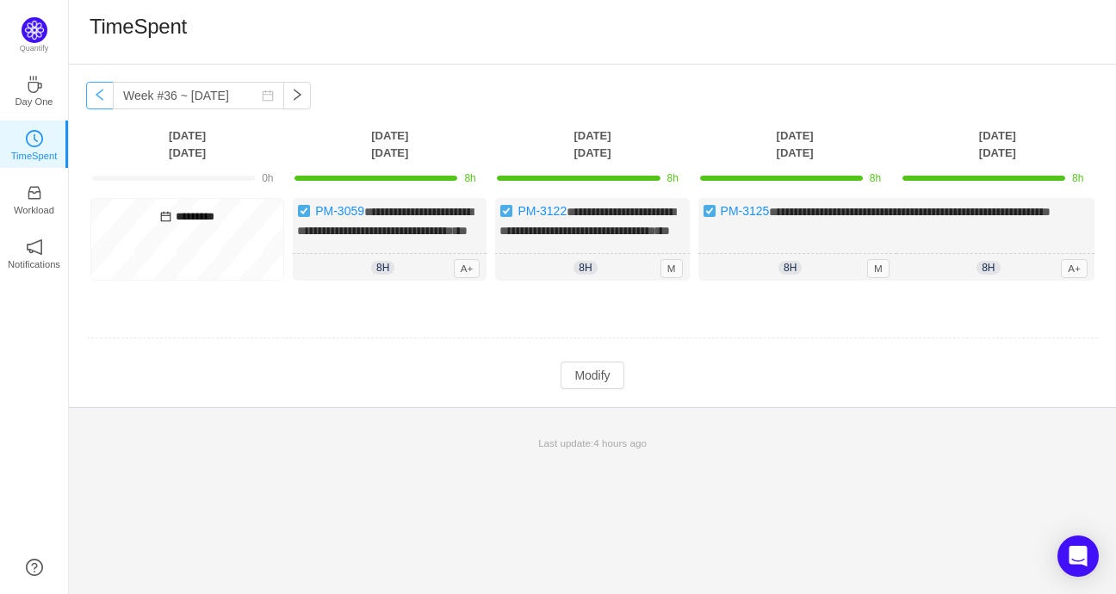
click at [105, 98] on button "button" at bounding box center [100, 96] width 28 height 28
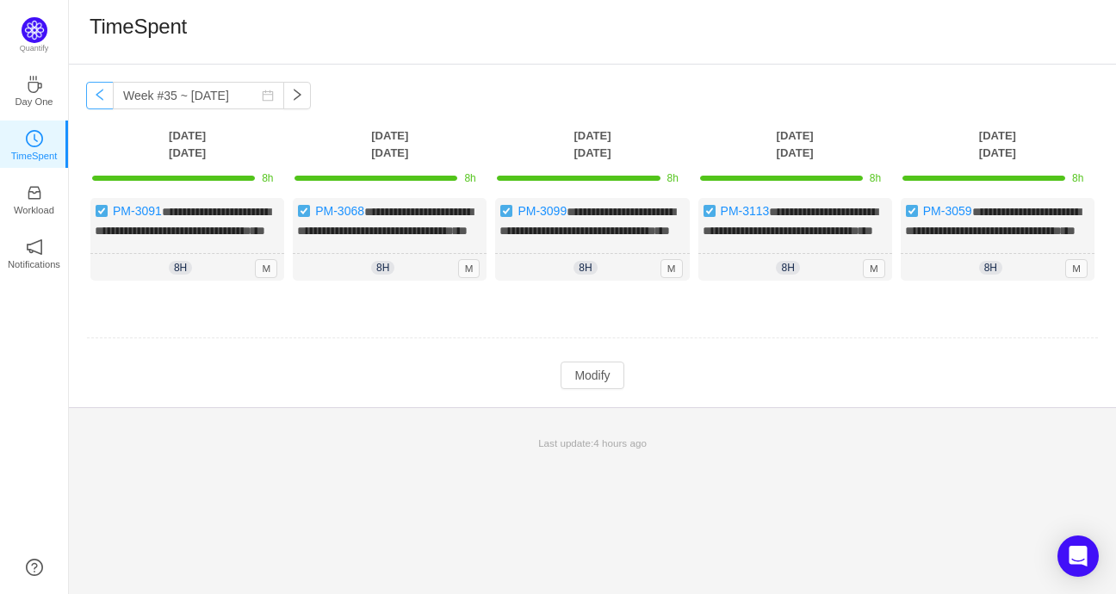
click at [105, 98] on button "button" at bounding box center [100, 96] width 28 height 28
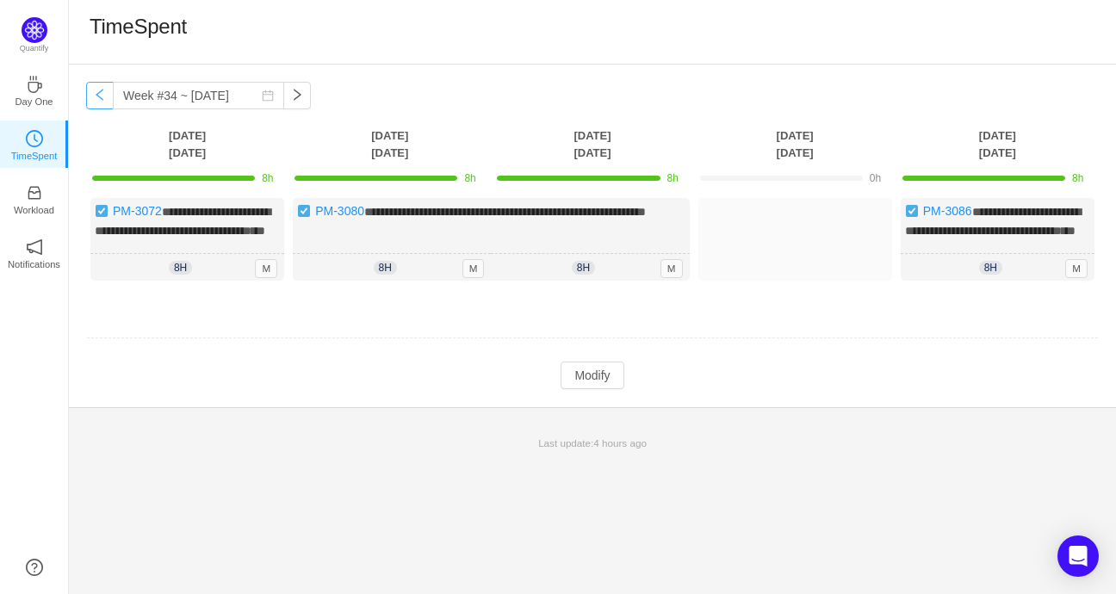
click at [105, 98] on button "button" at bounding box center [100, 96] width 28 height 28
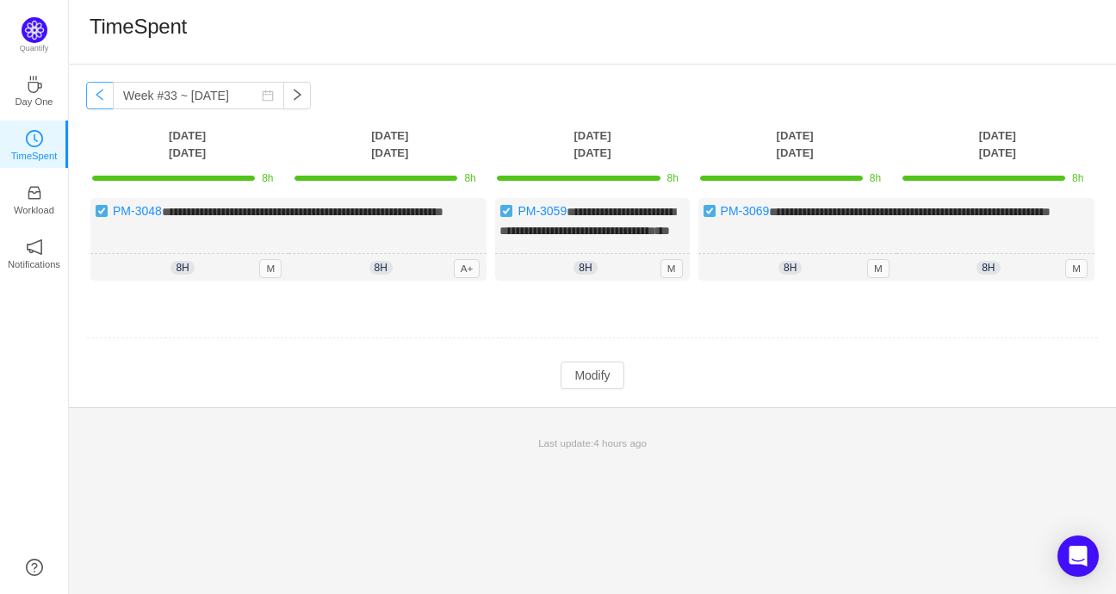
click at [105, 98] on button "button" at bounding box center [100, 96] width 28 height 28
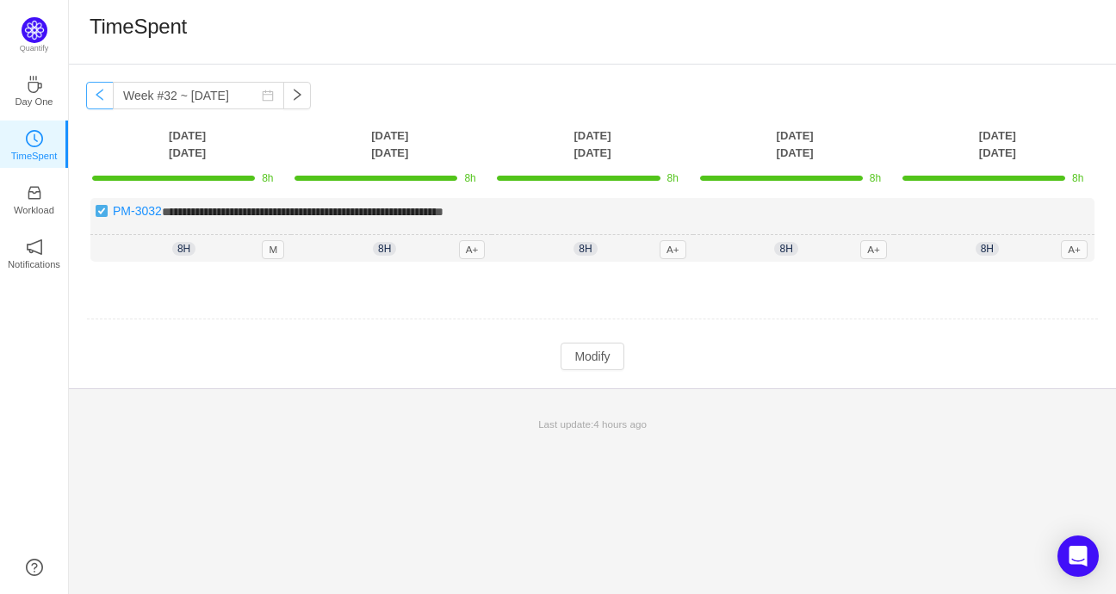
click at [105, 98] on button "button" at bounding box center [100, 96] width 28 height 28
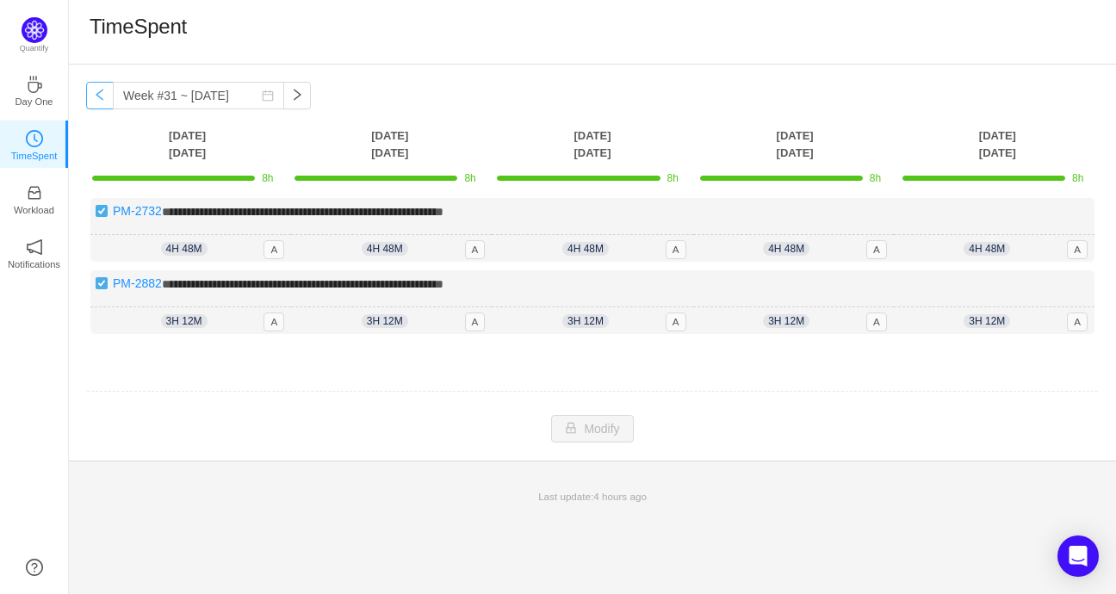
click at [105, 98] on button "button" at bounding box center [100, 96] width 28 height 28
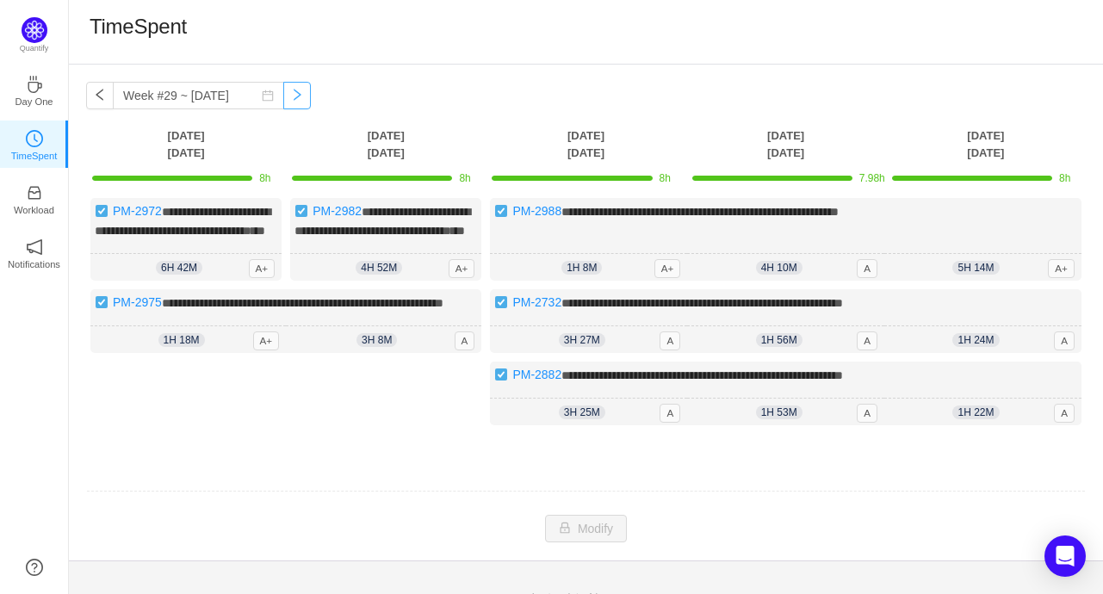
click at [283, 96] on button "button" at bounding box center [297, 96] width 28 height 28
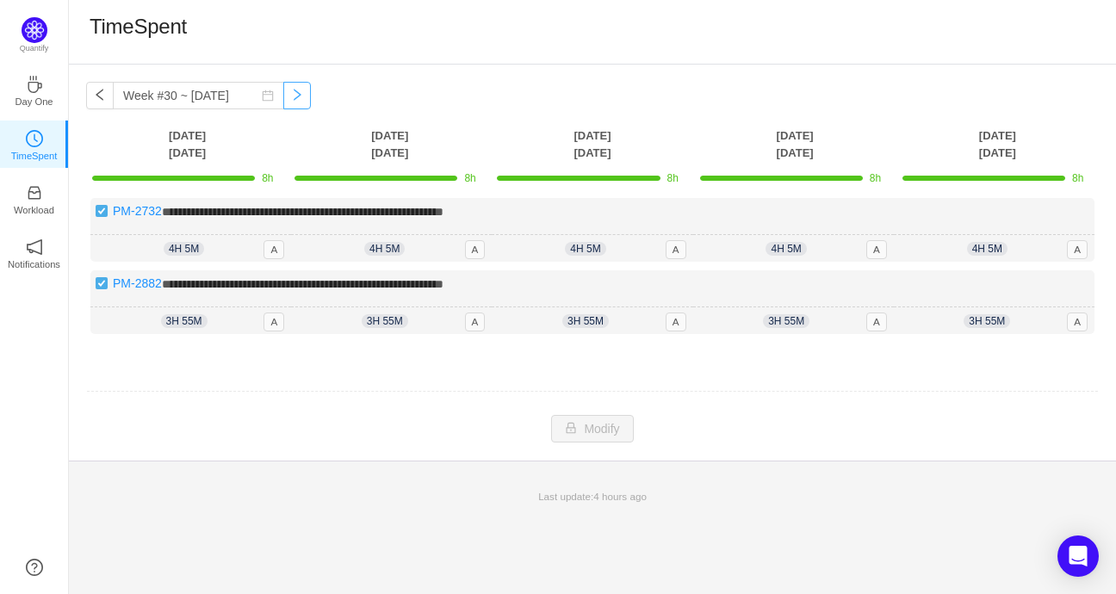
click at [283, 96] on button "button" at bounding box center [297, 96] width 28 height 28
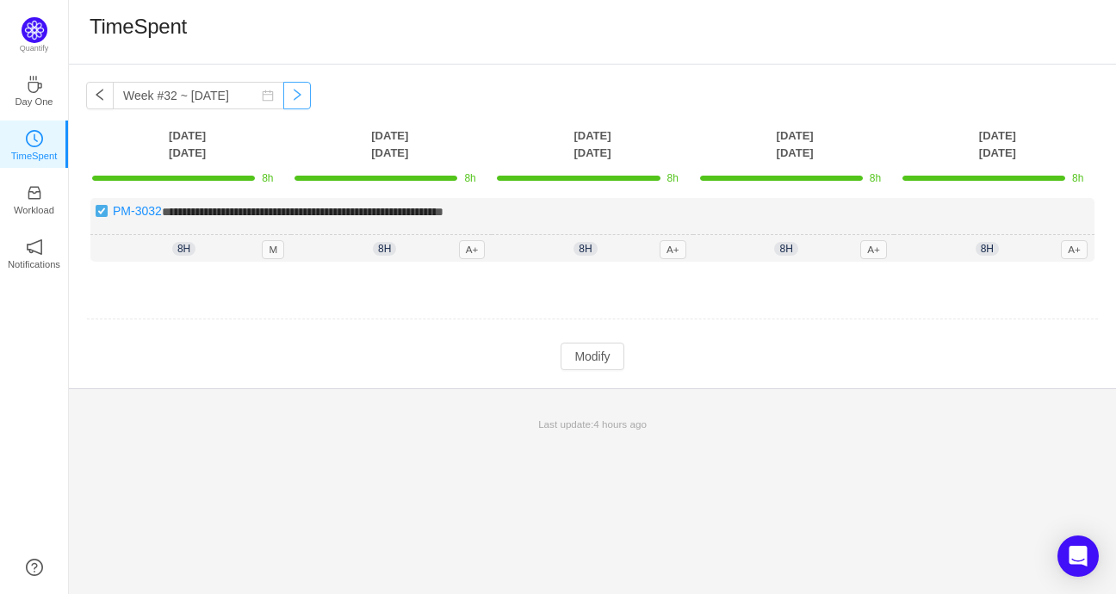
click at [283, 96] on button "button" at bounding box center [297, 96] width 28 height 28
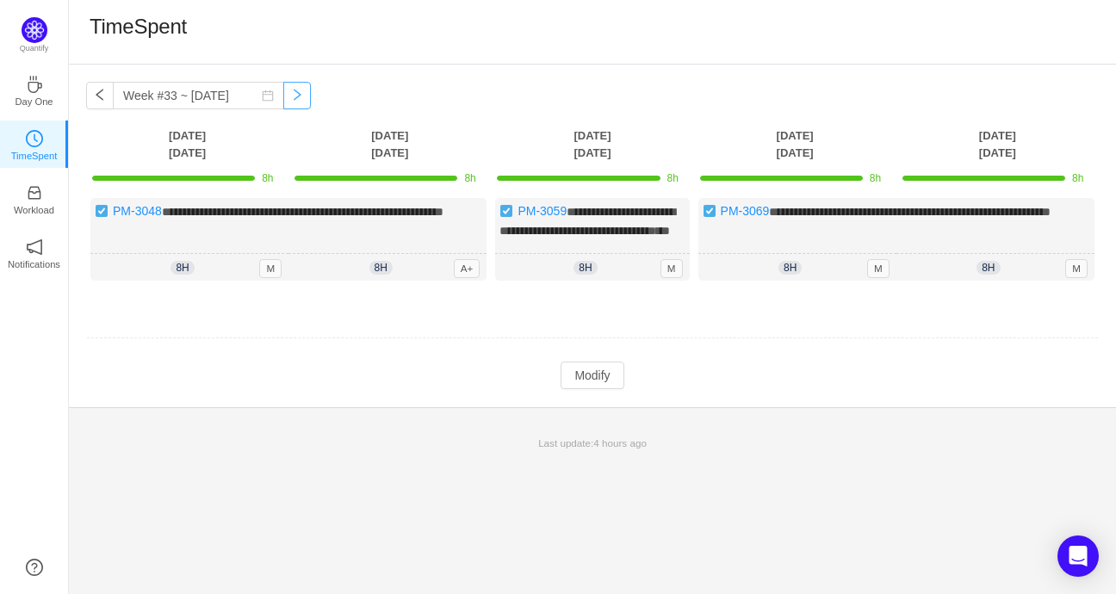
click at [283, 96] on button "button" at bounding box center [297, 96] width 28 height 28
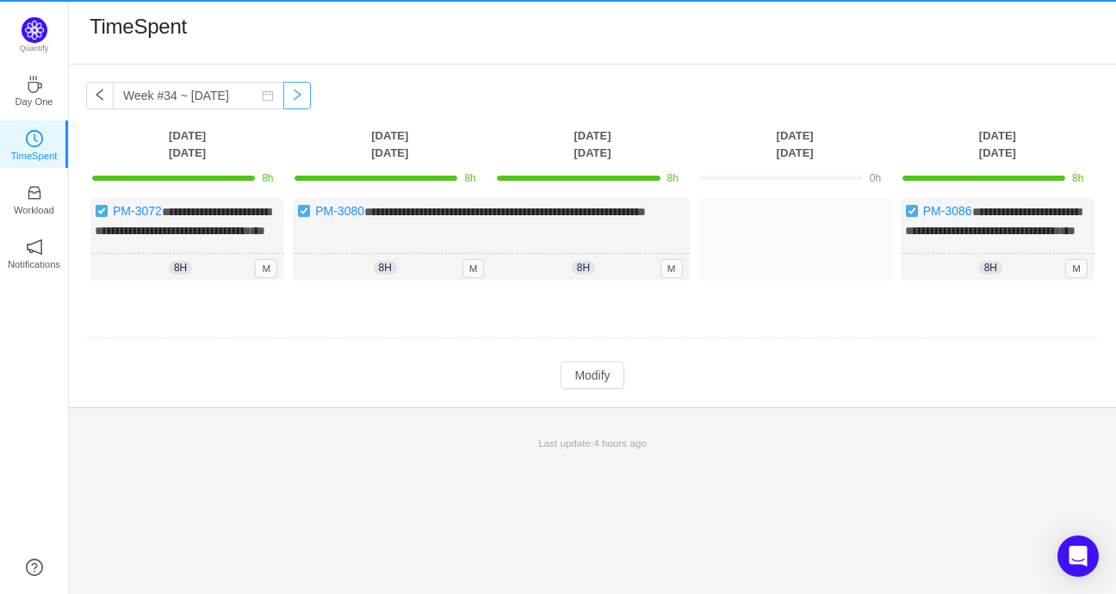
click at [283, 96] on button "button" at bounding box center [297, 96] width 28 height 28
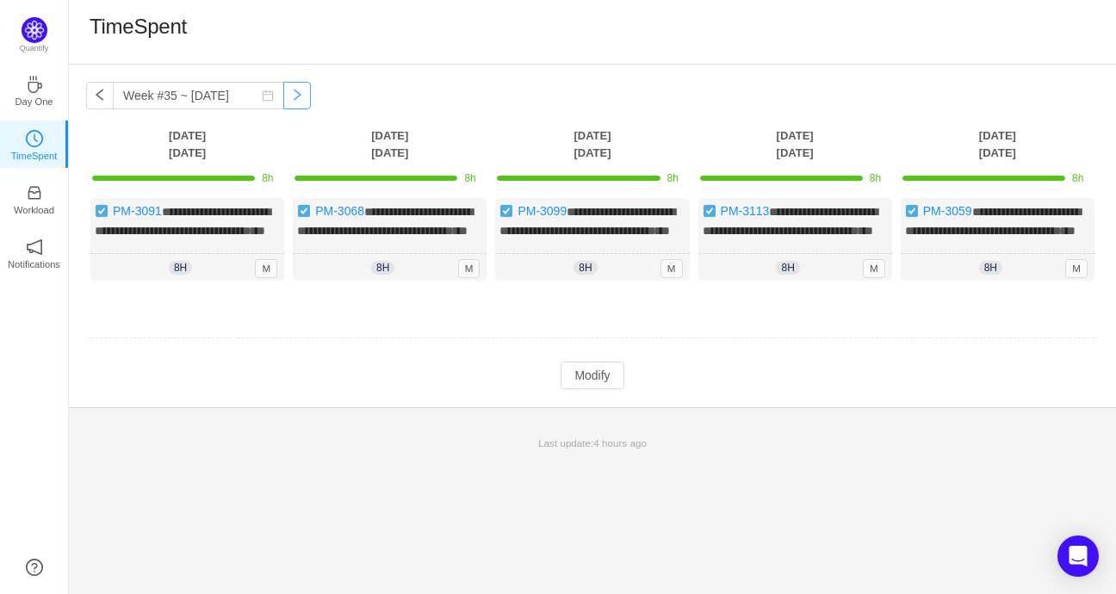
click at [283, 96] on button "button" at bounding box center [297, 96] width 28 height 28
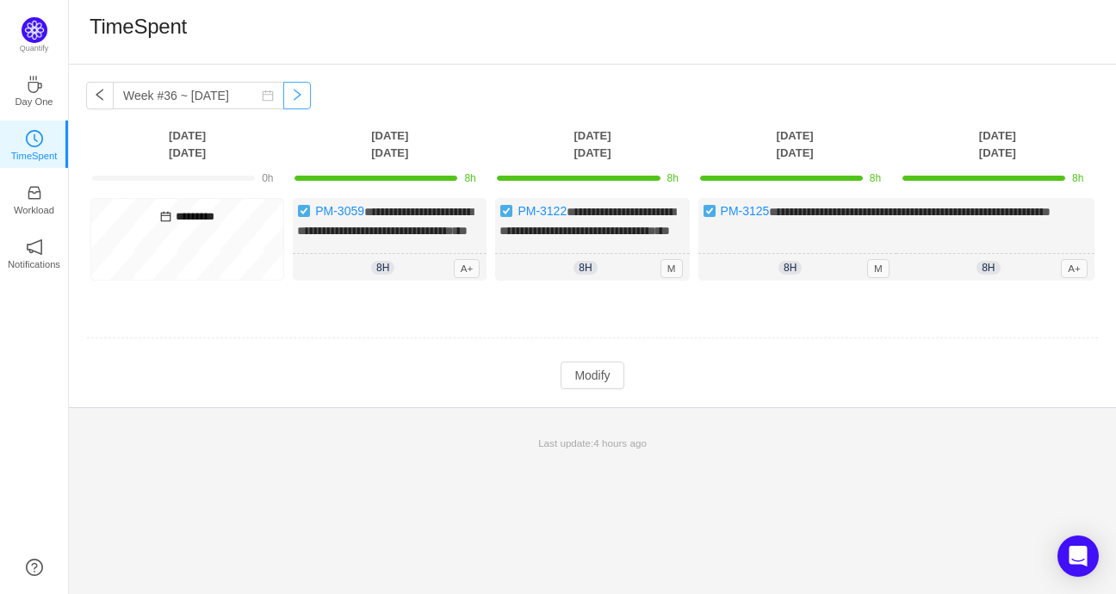
click at [283, 97] on button "button" at bounding box center [297, 96] width 28 height 28
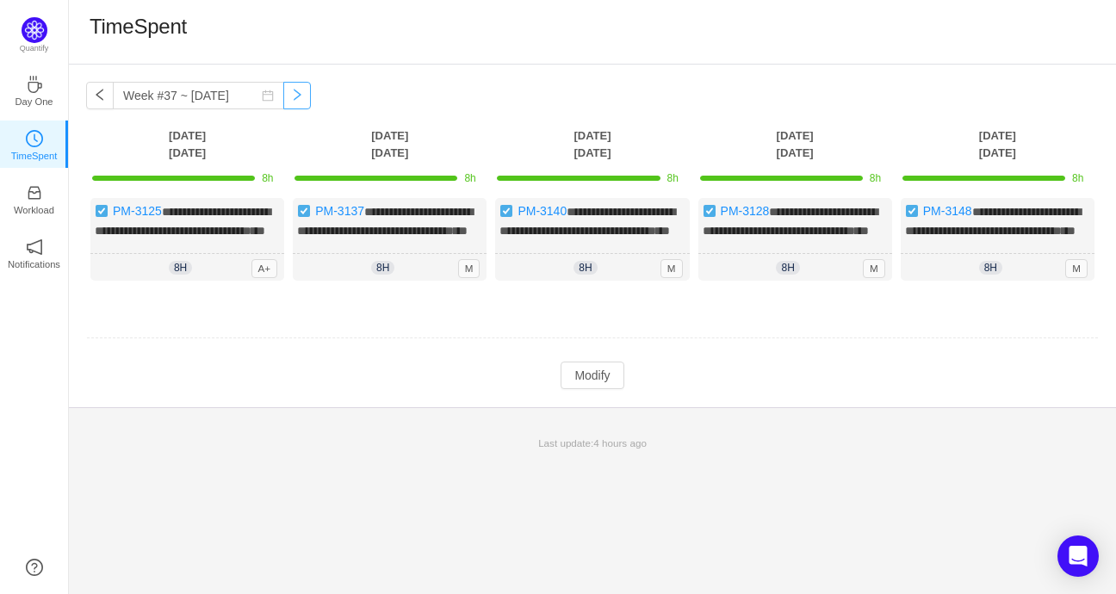
click at [283, 97] on button "button" at bounding box center [297, 96] width 28 height 28
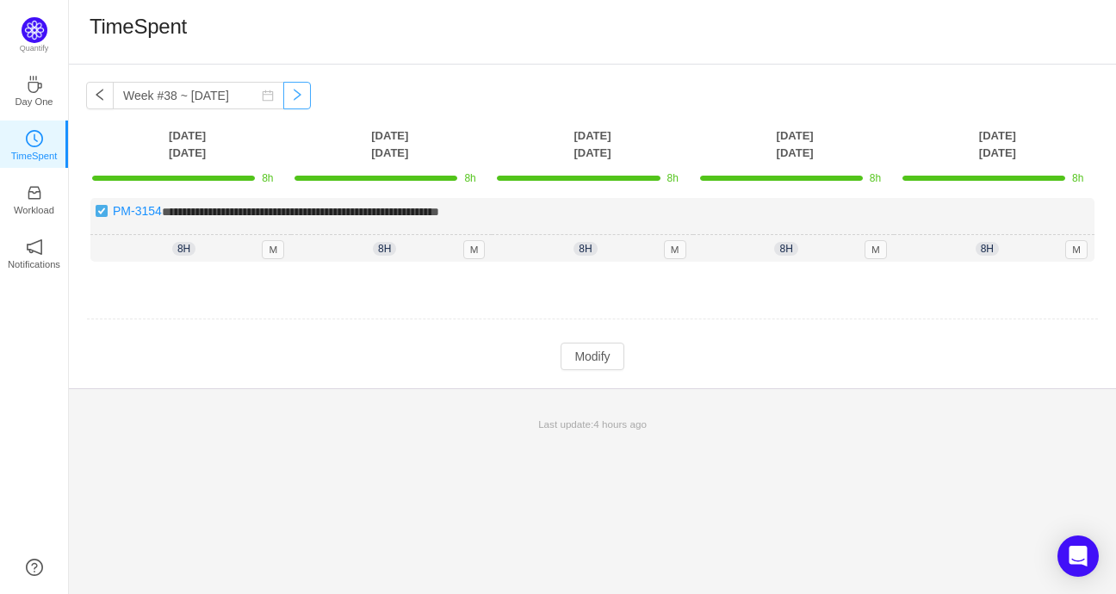
click at [283, 97] on button "button" at bounding box center [297, 96] width 28 height 28
type input "Week #39 ~ Sep 22"
